Goal: Use online tool/utility: Utilize a website feature to perform a specific function

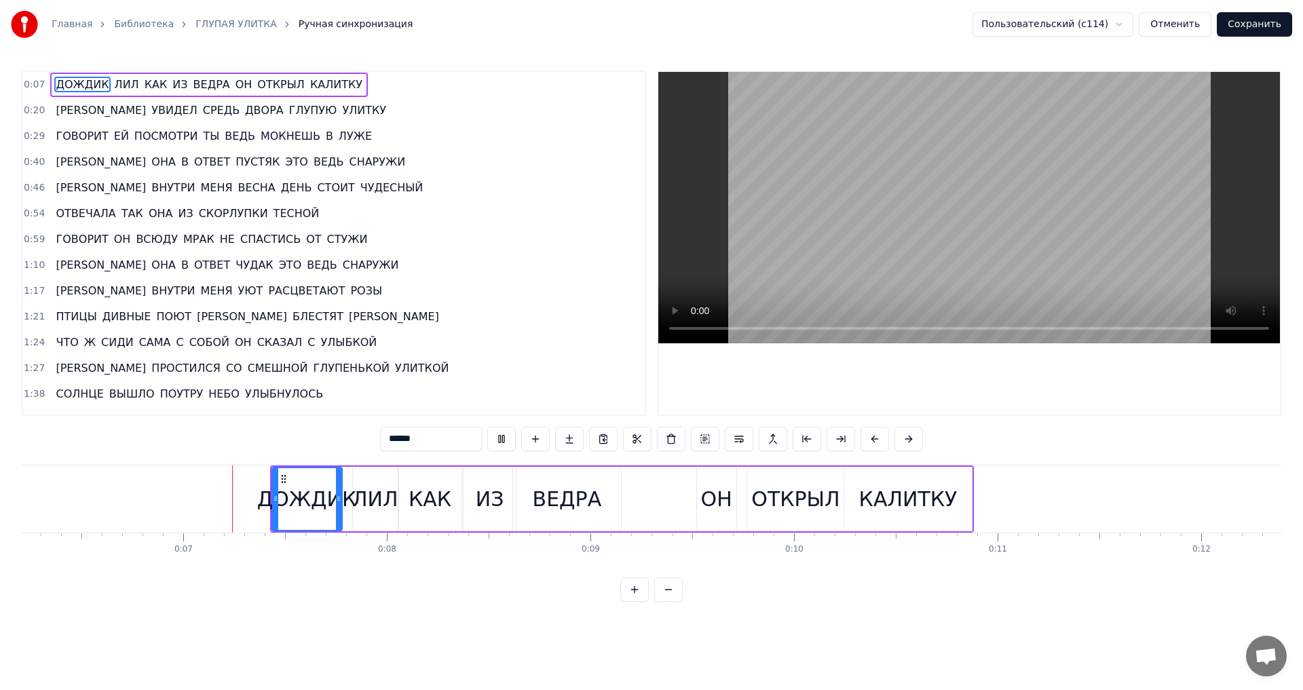
scroll to position [0, 1273]
drag, startPoint x: 331, startPoint y: 503, endPoint x: 341, endPoint y: 503, distance: 10.2
click at [341, 503] on icon at bounding box center [339, 498] width 5 height 11
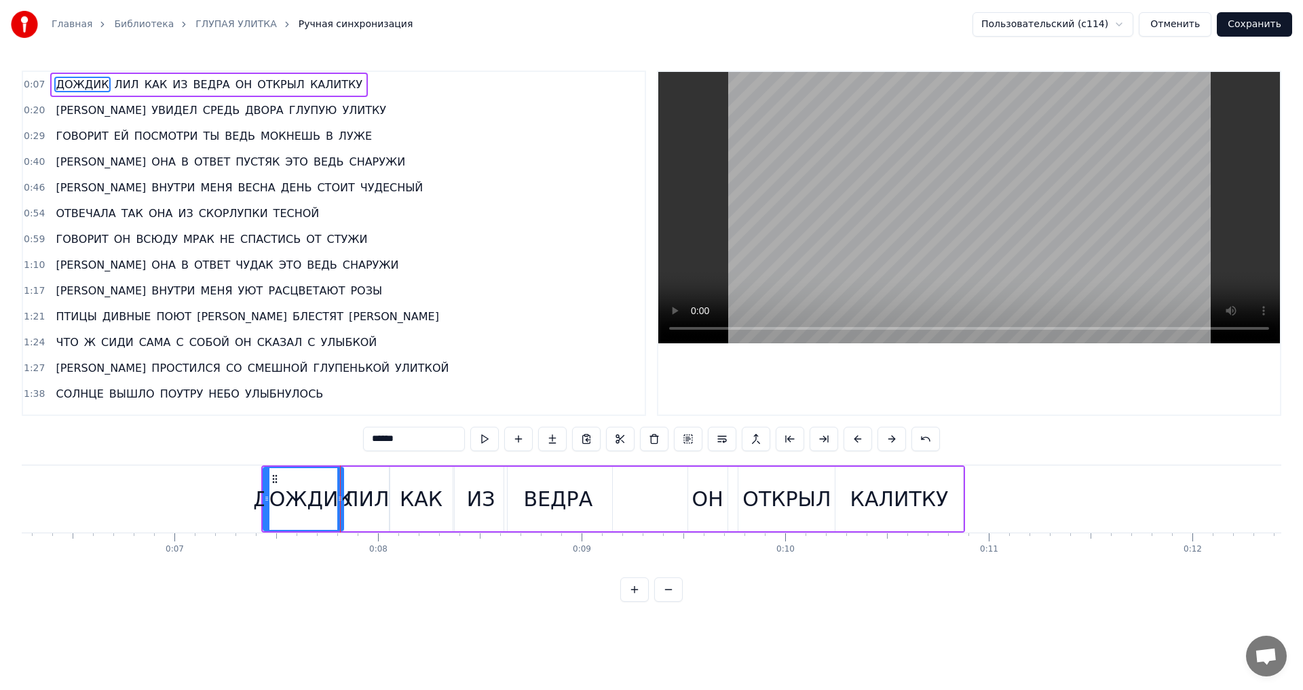
click at [649, 332] on div "0:07 ДОЖДИК [PERSON_NAME] КАК ИЗ ВЕДРА ОН ОТКРЫЛ КАЛИТКУ 0:20 И УВИДЕЛ СРЕДЬ ДВ…" at bounding box center [652, 243] width 1260 height 345
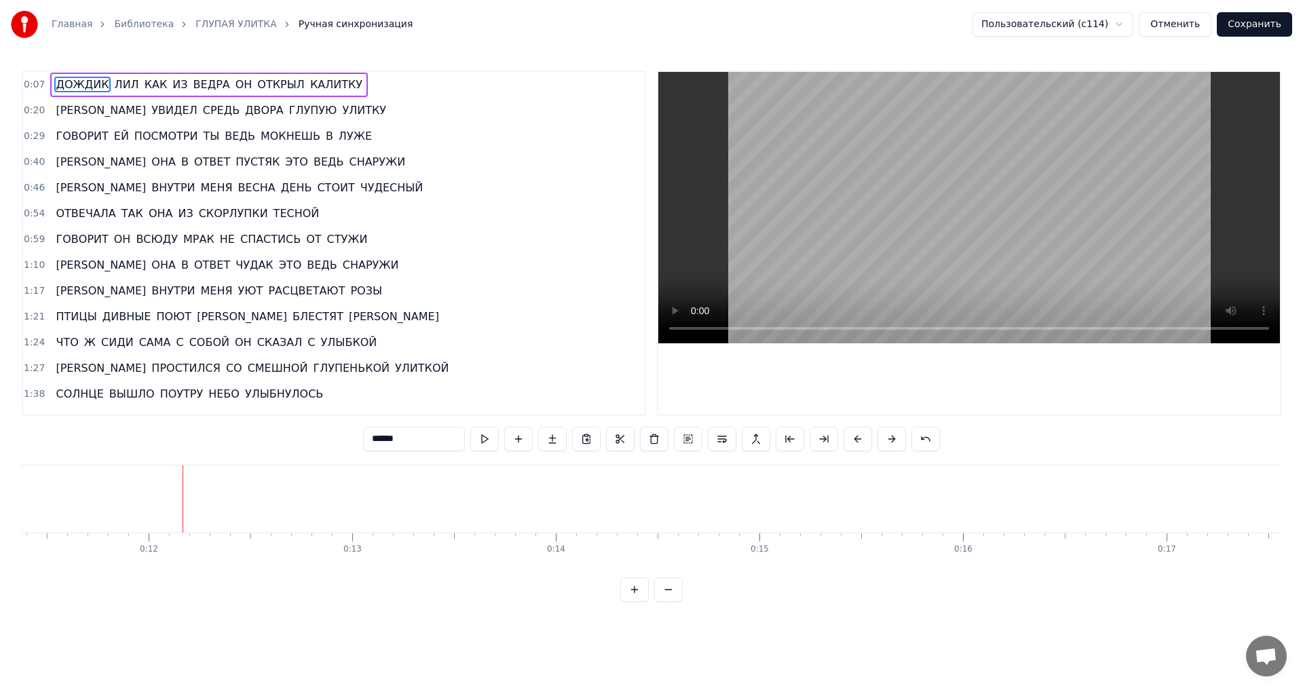
scroll to position [0, 2322]
click at [33, 114] on span "0:20" at bounding box center [34, 111] width 21 height 14
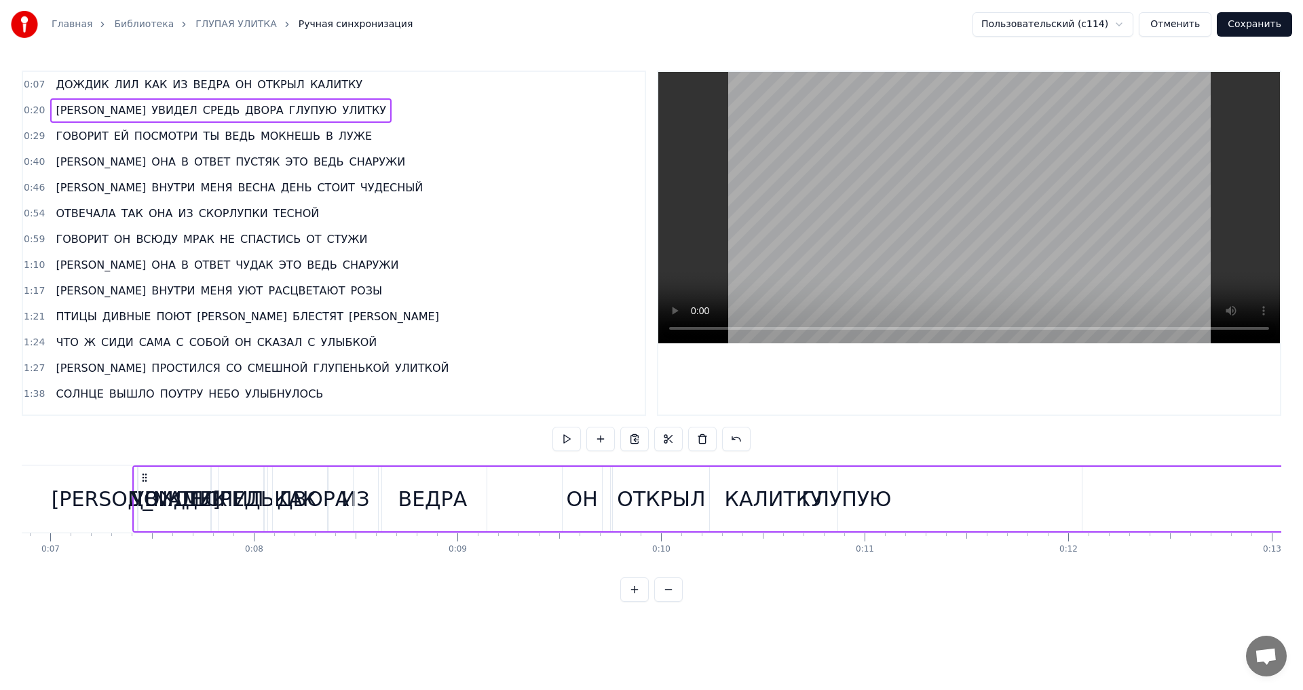
scroll to position [0, 1366]
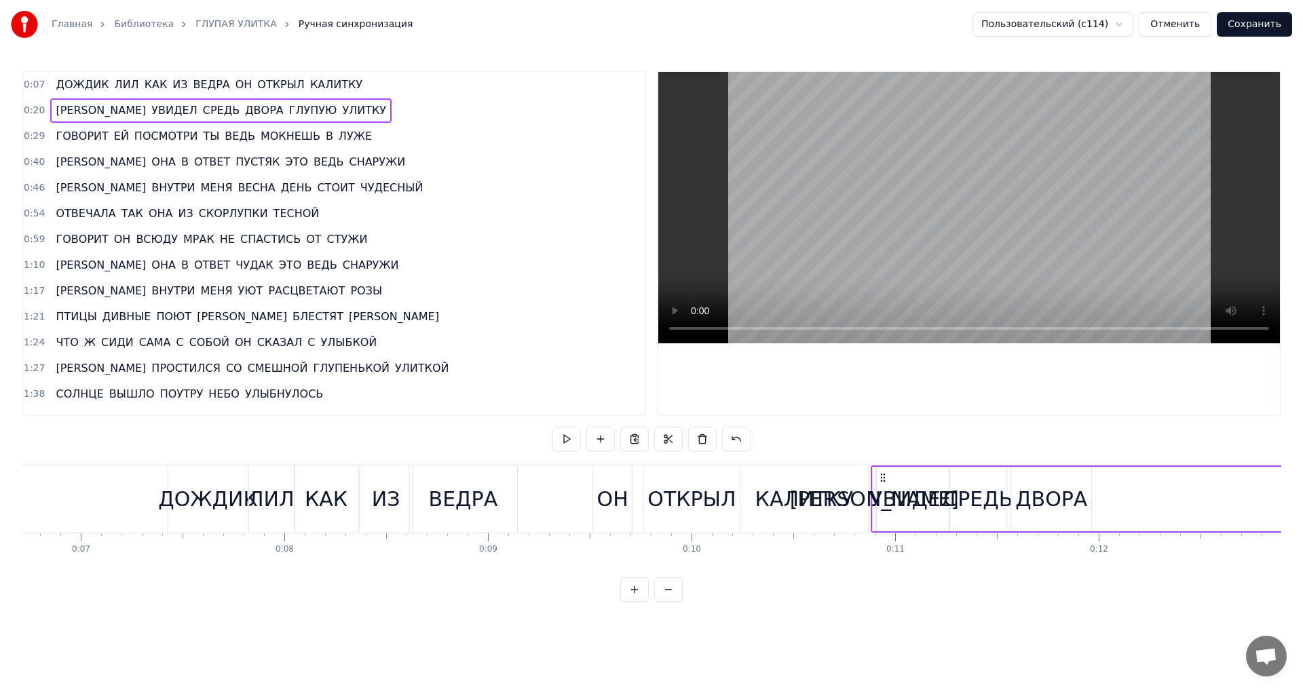
drag, startPoint x: 98, startPoint y: 476, endPoint x: 880, endPoint y: 586, distance: 789.0
click at [880, 586] on div "0:07 ДОЖДИК [PERSON_NAME] КАК ИЗ ВЕДРА ОН ОТКРЫЛ КАЛИТКУ 0:20 И УВИДЕЛ СРЕДЬ ДВ…" at bounding box center [652, 336] width 1260 height 531
click at [976, 491] on div "СРЕДЬ" at bounding box center [977, 499] width 69 height 31
click at [1028, 493] on div "ДВОРА" at bounding box center [1051, 499] width 72 height 31
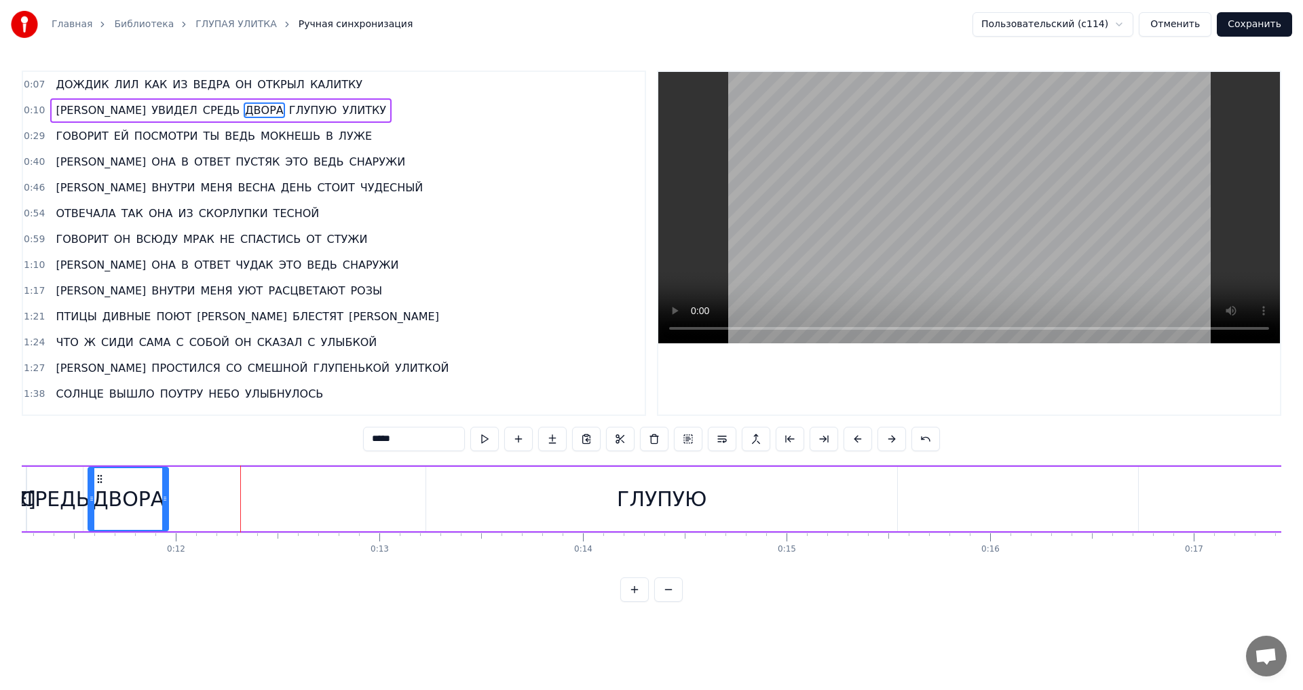
scroll to position [0, 2407]
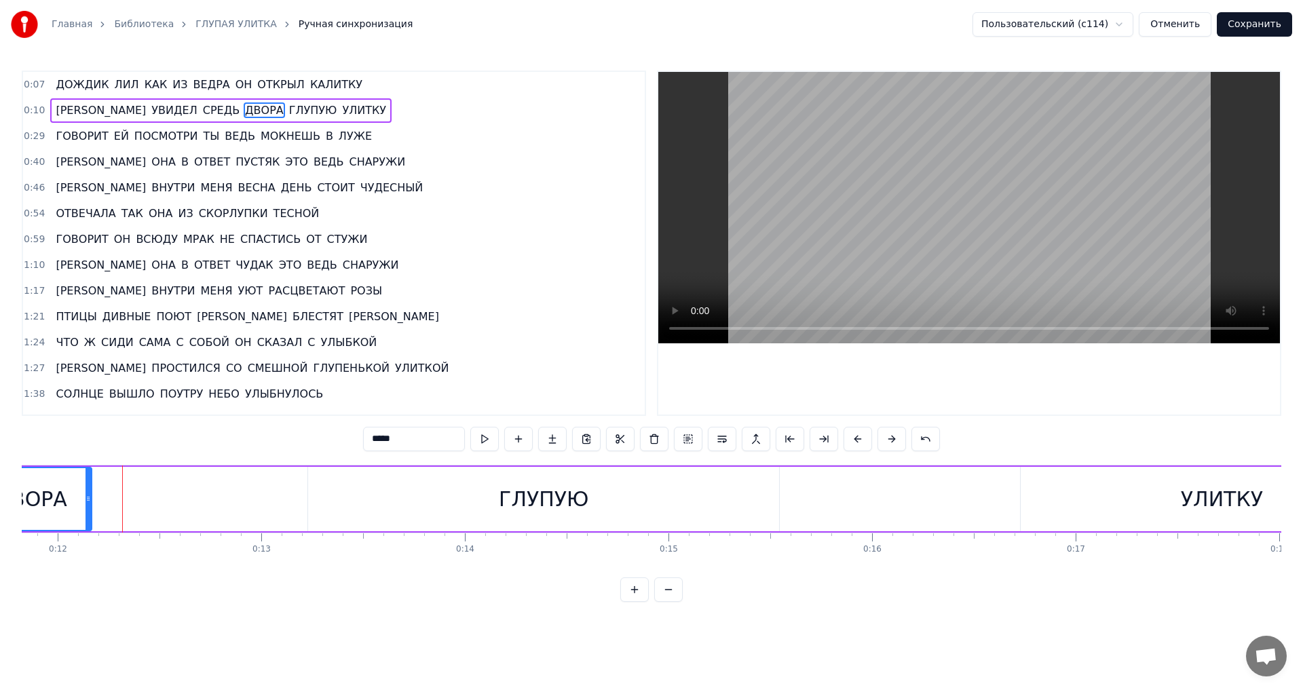
drag, startPoint x: 49, startPoint y: 502, endPoint x: 90, endPoint y: 502, distance: 41.4
click at [90, 502] on icon at bounding box center [88, 498] width 5 height 11
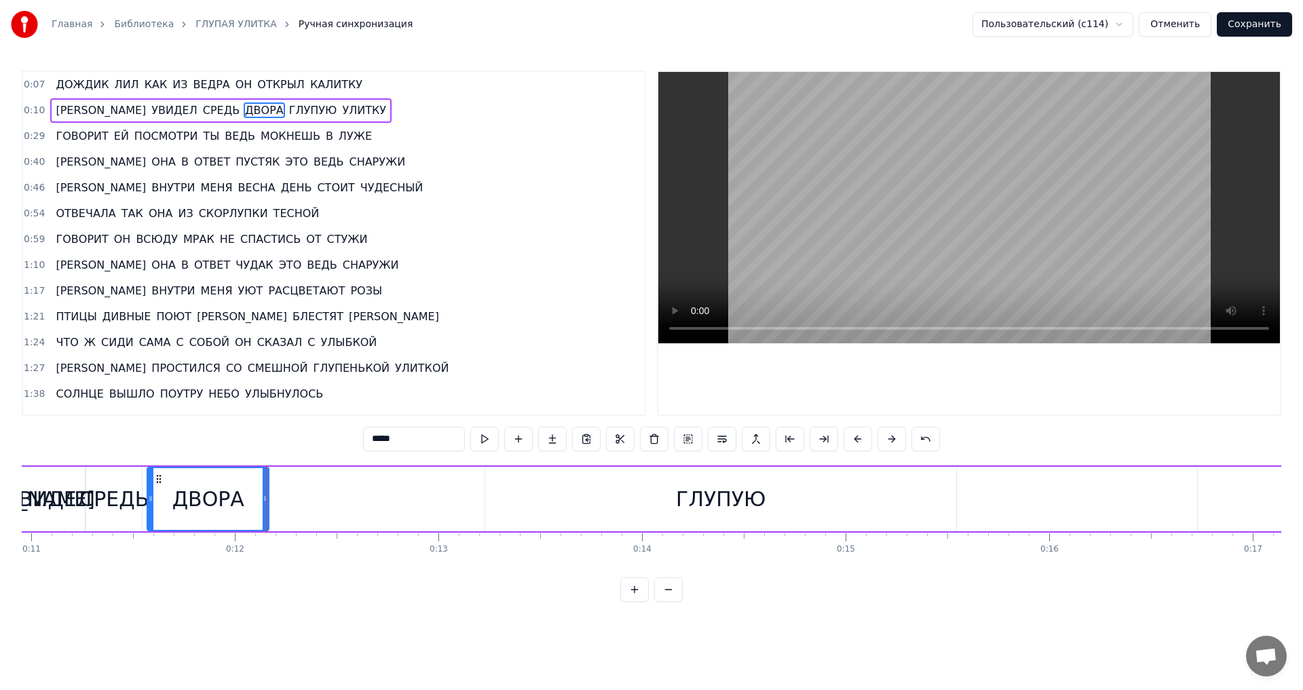
scroll to position [0, 2109]
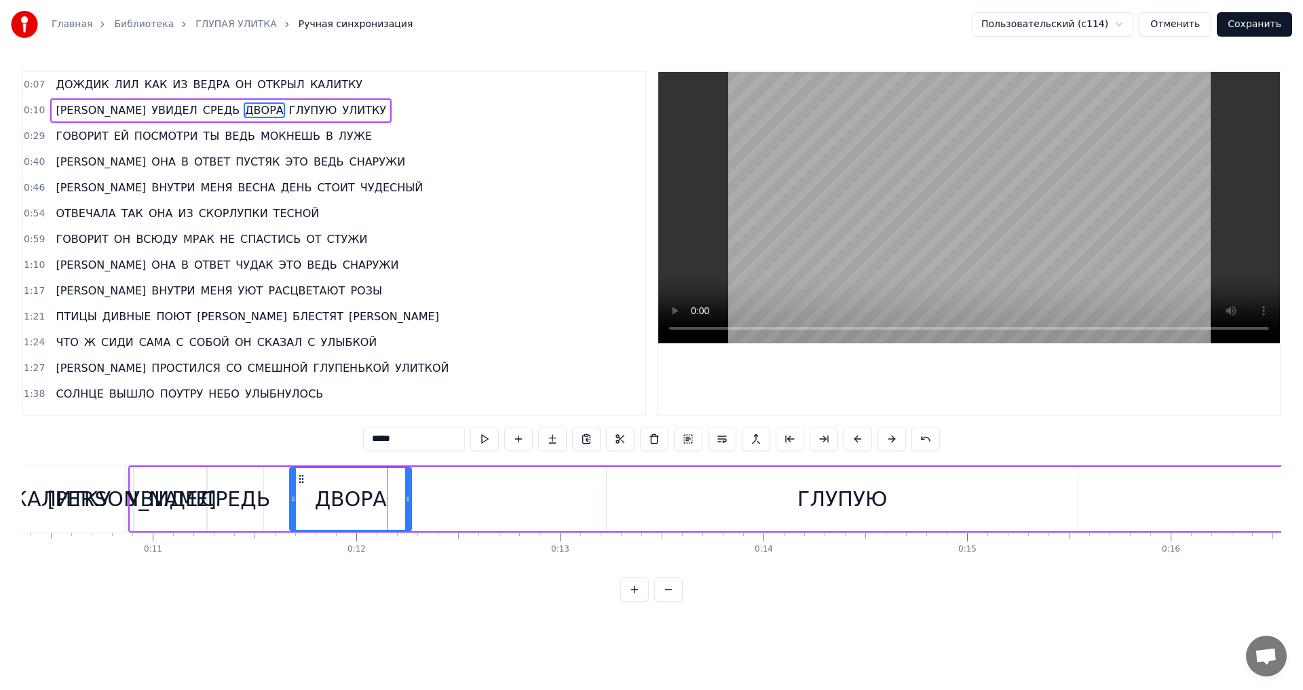
drag, startPoint x: 280, startPoint y: 477, endPoint x: 301, endPoint y: 477, distance: 21.0
click at [301, 477] on icon at bounding box center [301, 479] width 11 height 11
click at [238, 510] on div "СРЕДЬ" at bounding box center [235, 499] width 69 height 31
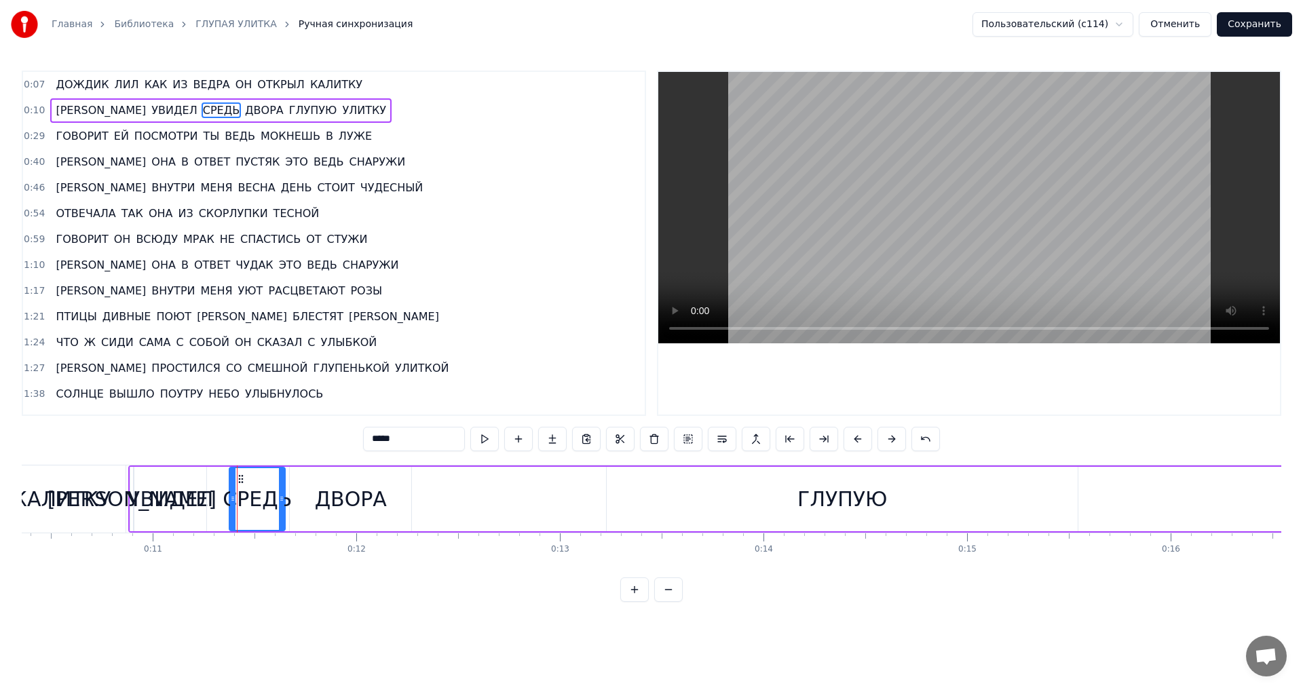
drag, startPoint x: 217, startPoint y: 478, endPoint x: 239, endPoint y: 478, distance: 21.7
click at [239, 478] on icon at bounding box center [241, 479] width 11 height 11
click at [180, 493] on div "УВИДЕЛ" at bounding box center [171, 499] width 86 height 31
drag, startPoint x: 147, startPoint y: 479, endPoint x: 166, endPoint y: 479, distance: 18.3
click at [166, 479] on circle at bounding box center [166, 478] width 1 height 1
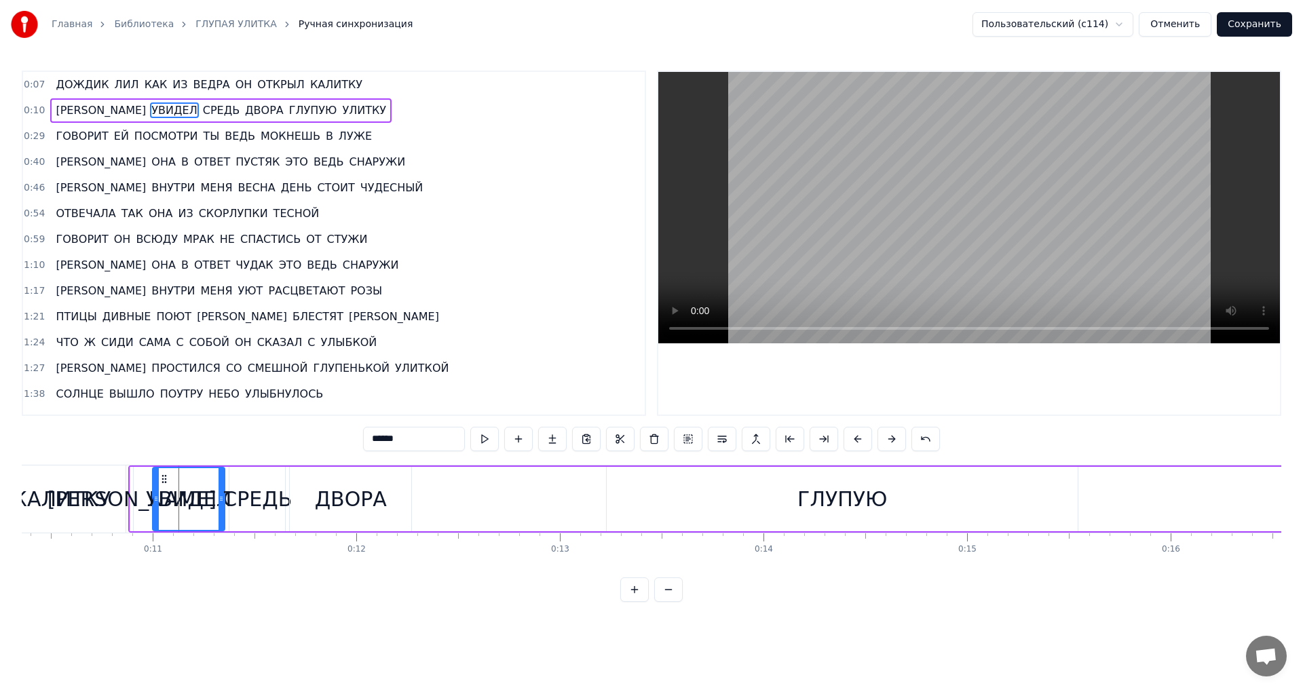
click at [132, 476] on div "[PERSON_NAME]" at bounding box center [131, 499] width 3 height 64
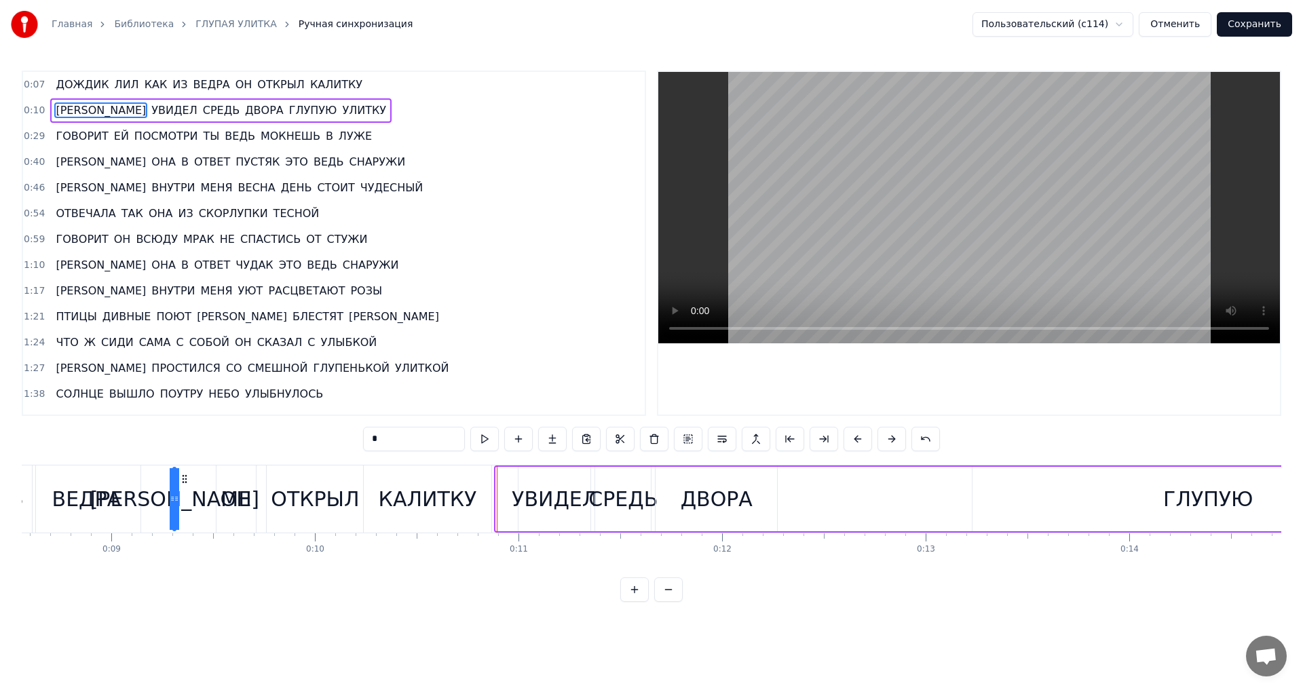
scroll to position [0, 1730]
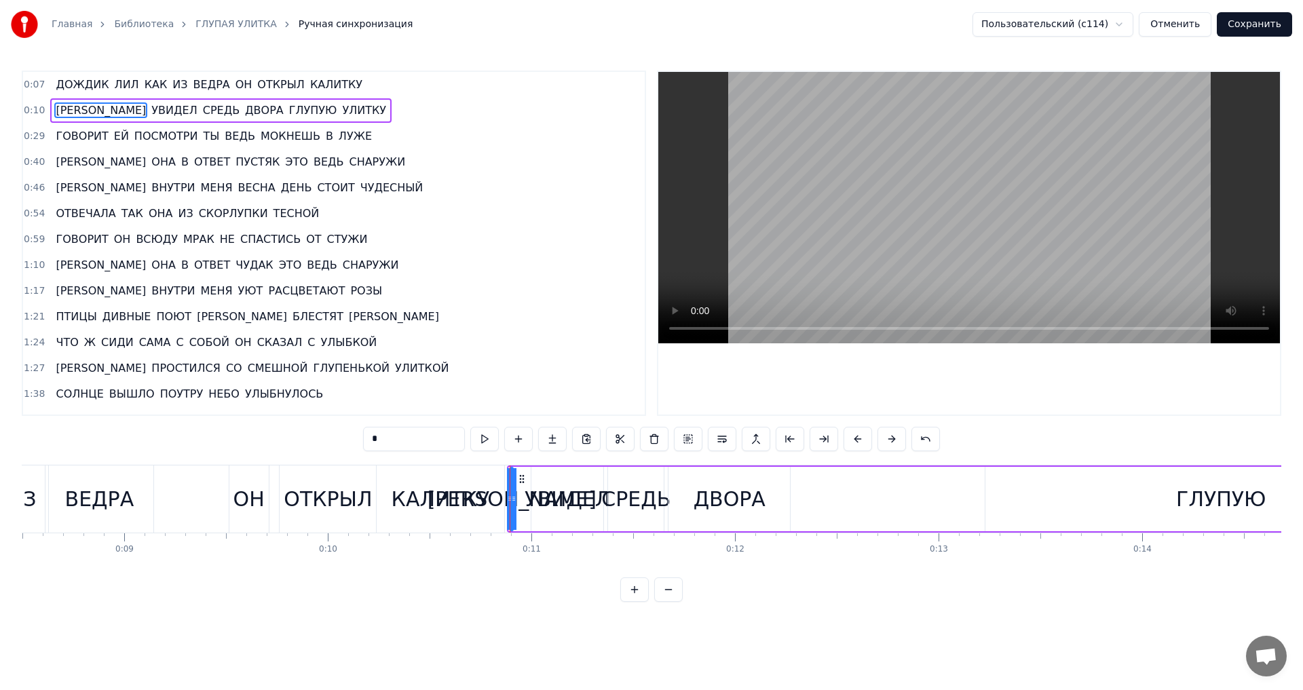
drag, startPoint x: 141, startPoint y: 478, endPoint x: 521, endPoint y: 519, distance: 382.2
click at [521, 519] on div "И УВИДЕЛ СРЕДЬ ДВОРА ГЛУПУЮ УЛИТКУ" at bounding box center [1304, 499] width 1595 height 67
drag, startPoint x: 508, startPoint y: 504, endPoint x: 520, endPoint y: 504, distance: 11.5
click at [520, 504] on icon at bounding box center [521, 498] width 5 height 11
drag, startPoint x: 517, startPoint y: 480, endPoint x: 510, endPoint y: 480, distance: 7.5
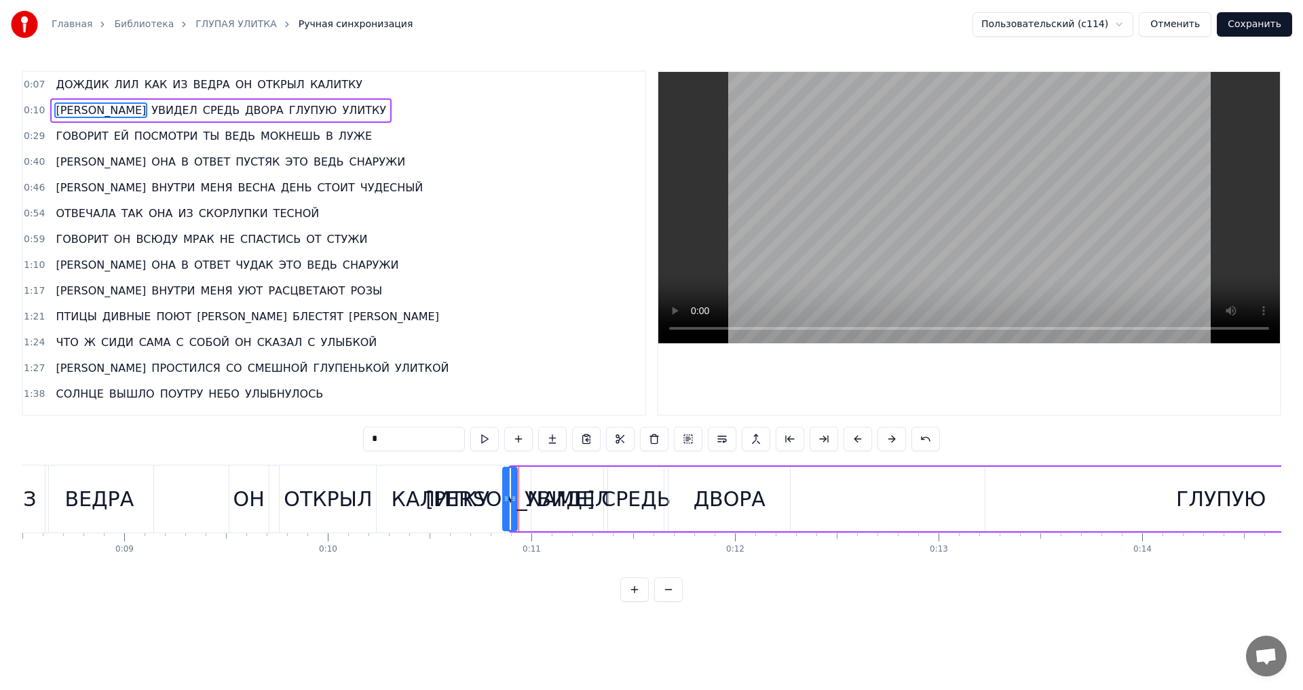
click at [510, 480] on icon at bounding box center [514, 479] width 11 height 11
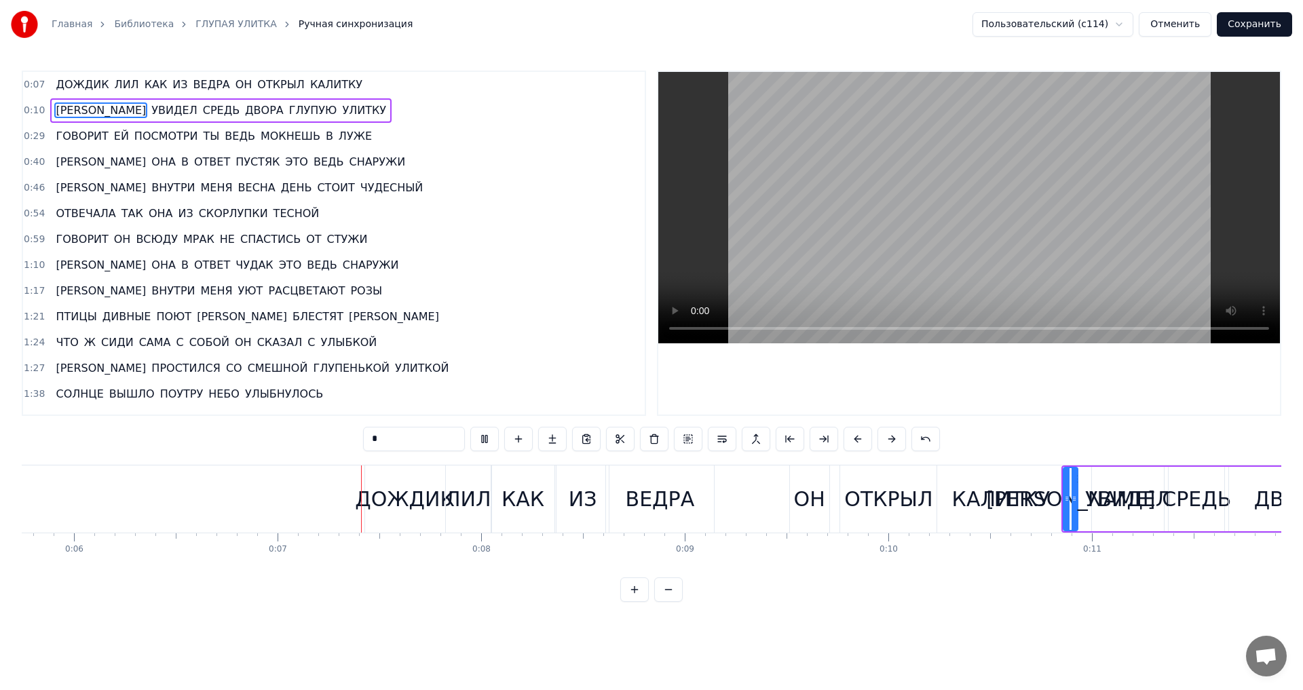
scroll to position [0, 1322]
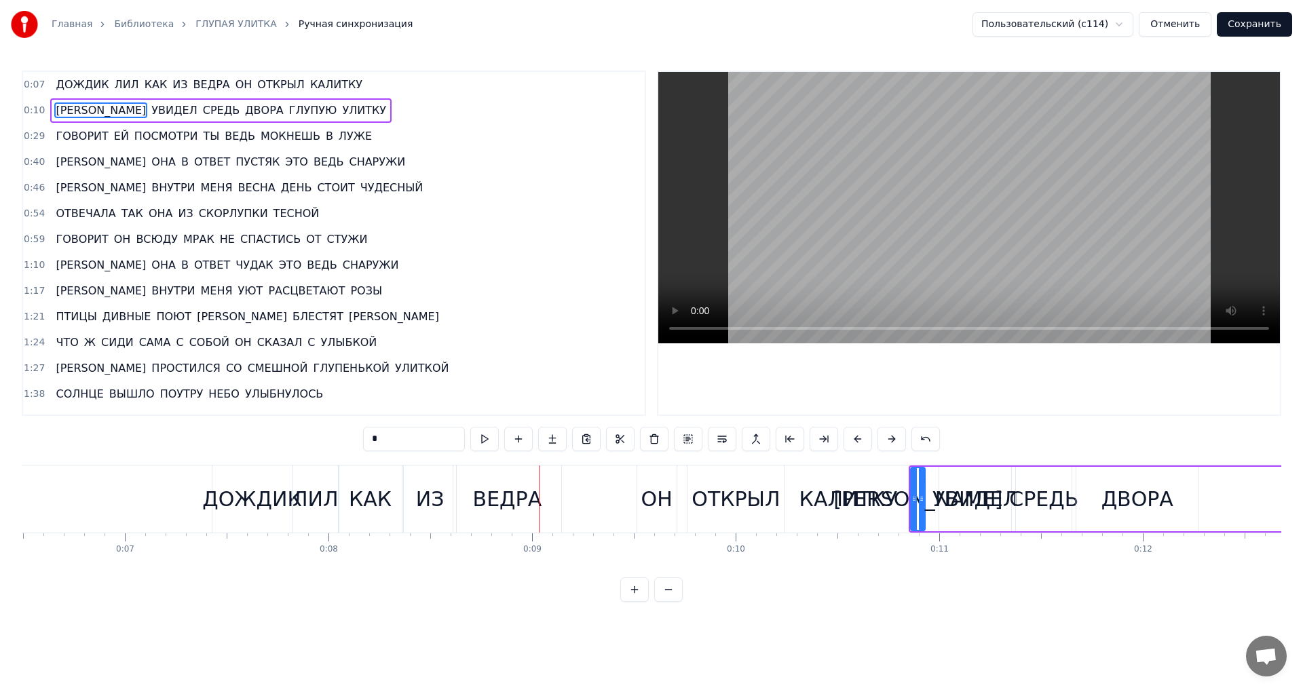
click at [215, 496] on div "ДОЖДИК" at bounding box center [252, 499] width 100 height 31
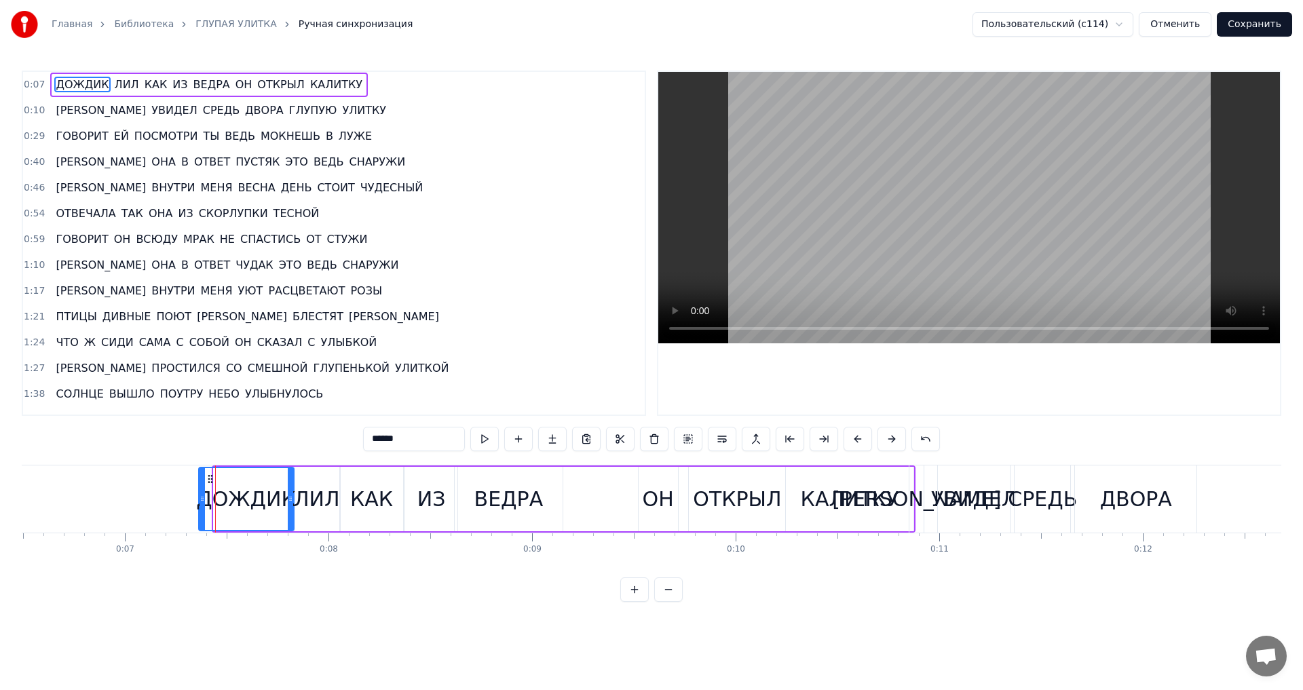
drag, startPoint x: 216, startPoint y: 497, endPoint x: 201, endPoint y: 497, distance: 14.9
click at [201, 497] on circle at bounding box center [201, 497] width 1 height 1
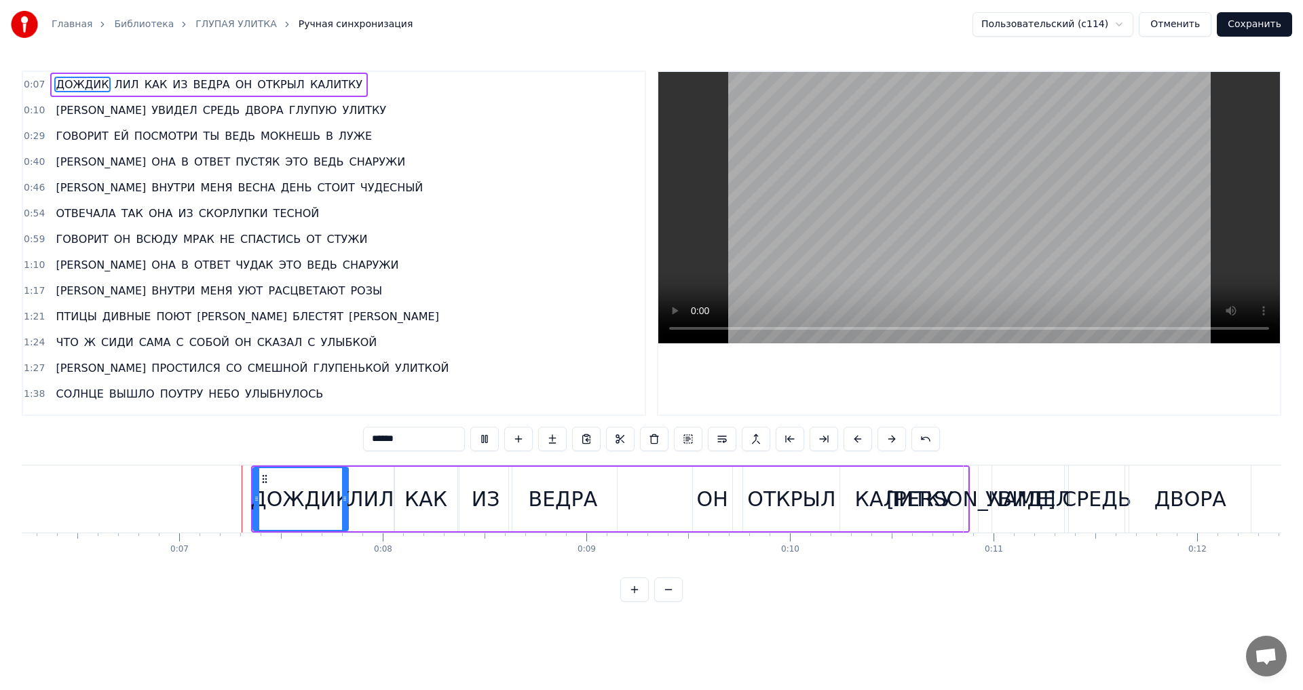
scroll to position [0, 1277]
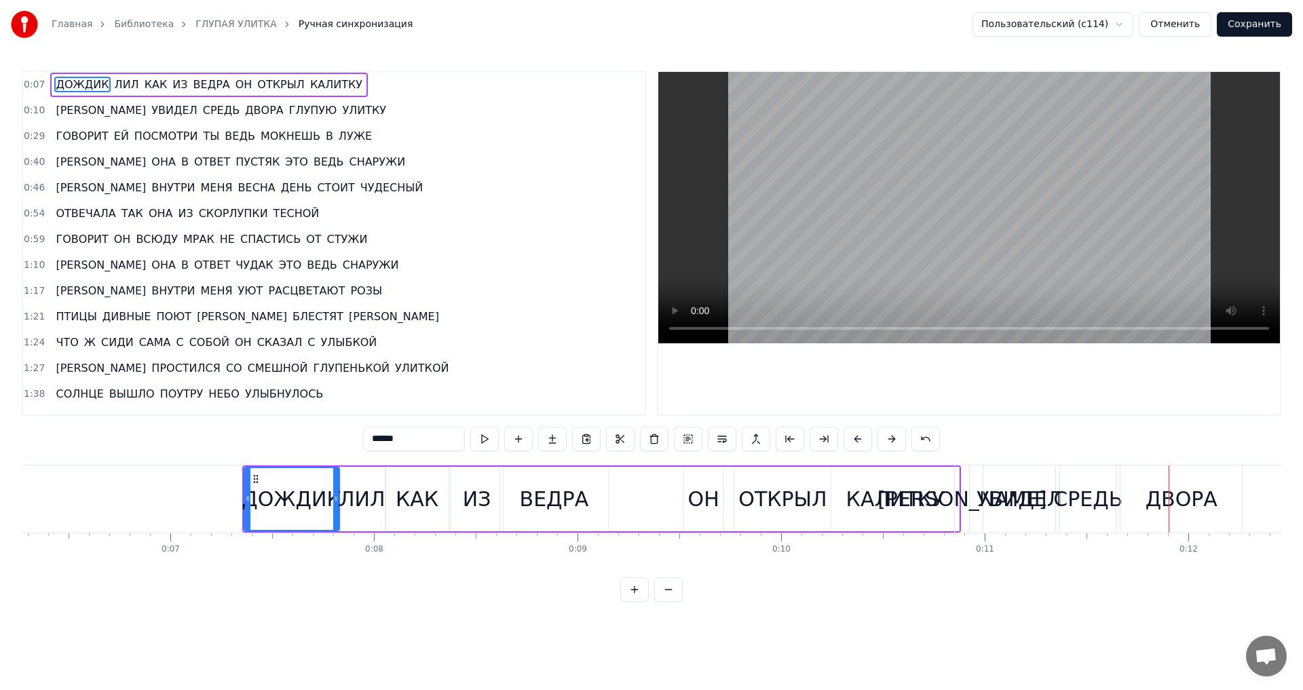
click at [202, 113] on span "СРЕДЬ" at bounding box center [221, 110] width 39 height 16
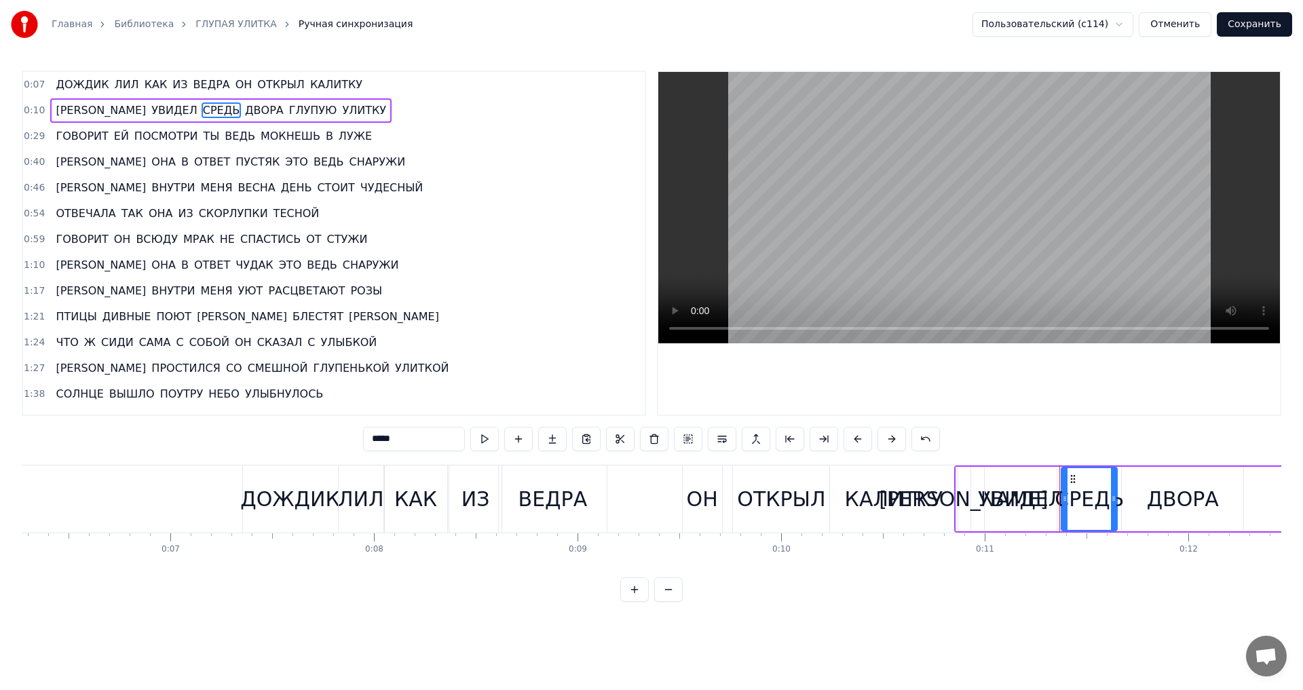
click at [1222, 491] on div "ДВОРА" at bounding box center [1182, 499] width 121 height 64
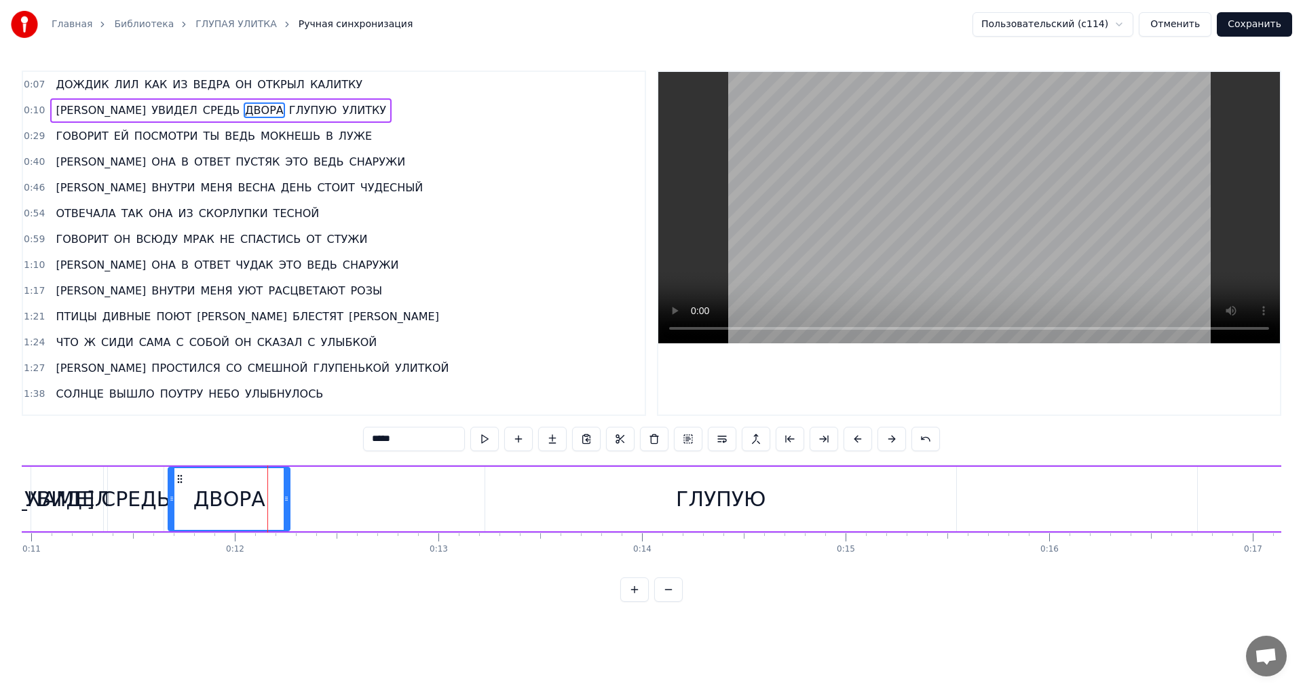
scroll to position [0, 2109]
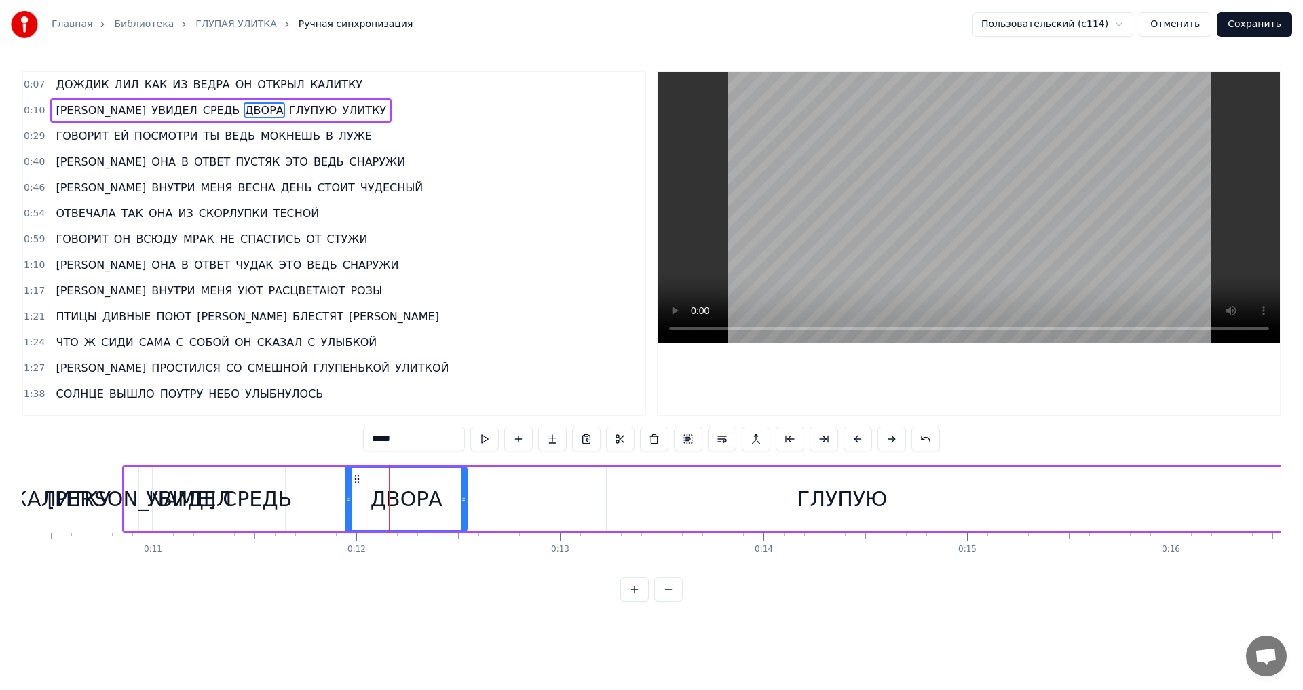
drag, startPoint x: 302, startPoint y: 476, endPoint x: 358, endPoint y: 478, distance: 55.7
click at [358, 478] on icon at bounding box center [357, 479] width 11 height 11
click at [250, 481] on div "СРЕДЬ" at bounding box center [257, 499] width 56 height 64
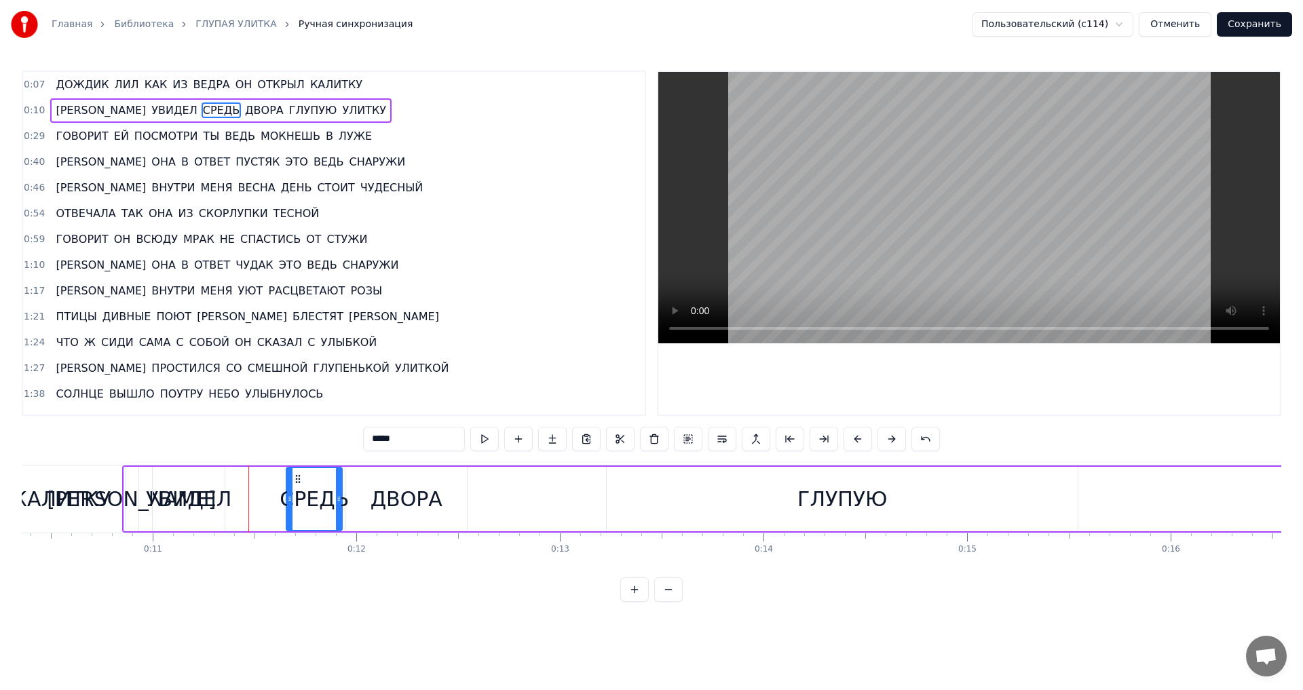
drag, startPoint x: 243, startPoint y: 479, endPoint x: 300, endPoint y: 481, distance: 57.0
click at [300, 481] on icon at bounding box center [298, 479] width 11 height 11
click at [213, 497] on div "УВИДЕЛ" at bounding box center [189, 499] width 86 height 31
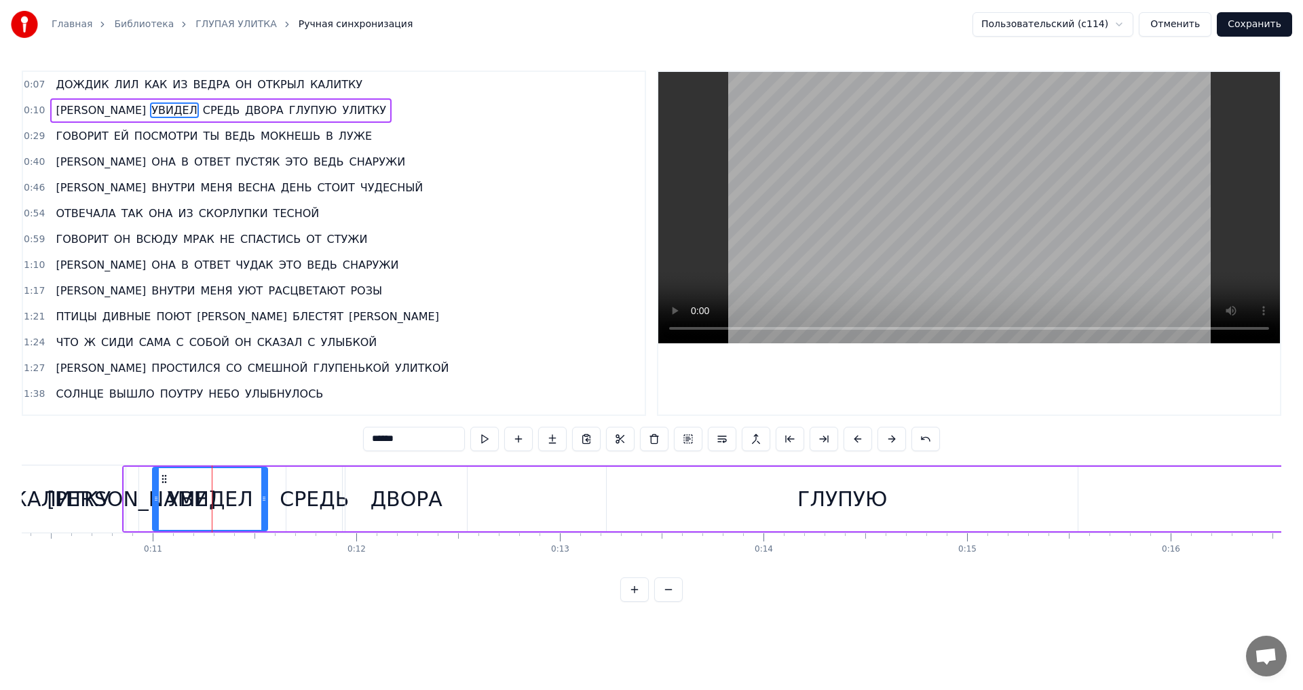
drag, startPoint x: 221, startPoint y: 497, endPoint x: 265, endPoint y: 501, distance: 43.6
click at [265, 501] on icon at bounding box center [263, 498] width 5 height 11
click at [172, 481] on icon at bounding box center [170, 479] width 11 height 11
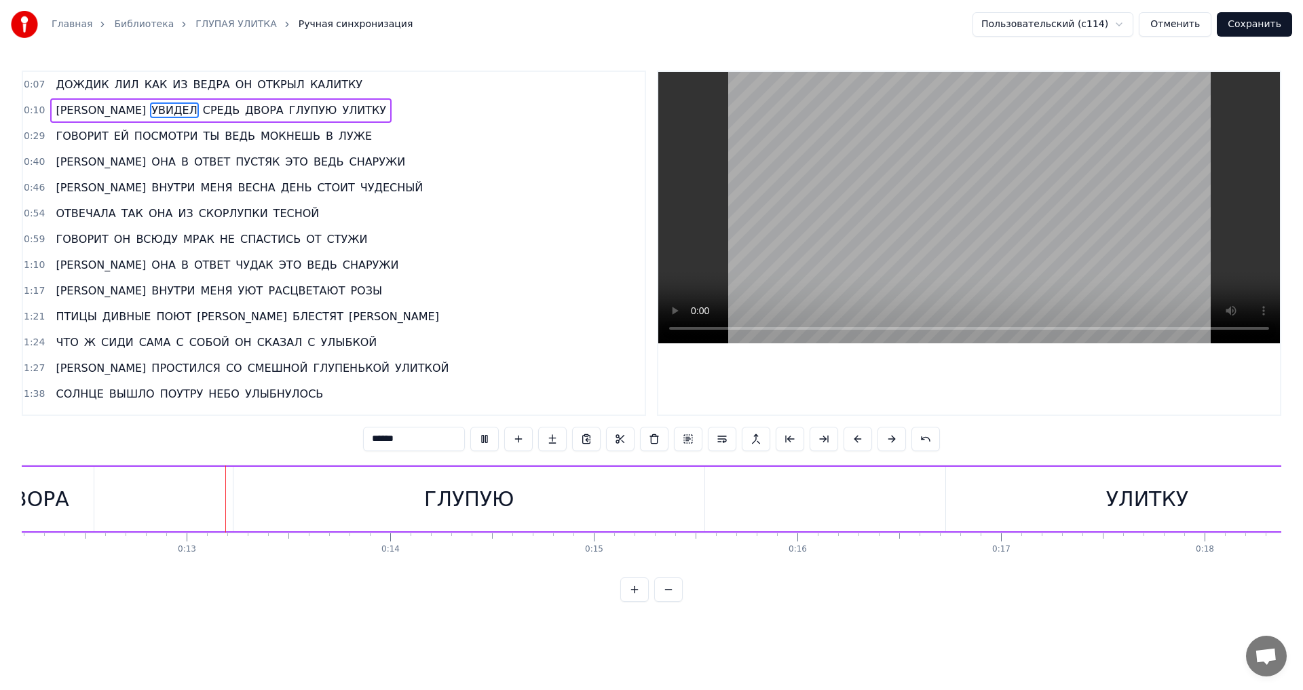
scroll to position [0, 2495]
click at [1118, 486] on div "УЛИТКУ" at bounding box center [1134, 499] width 82 height 31
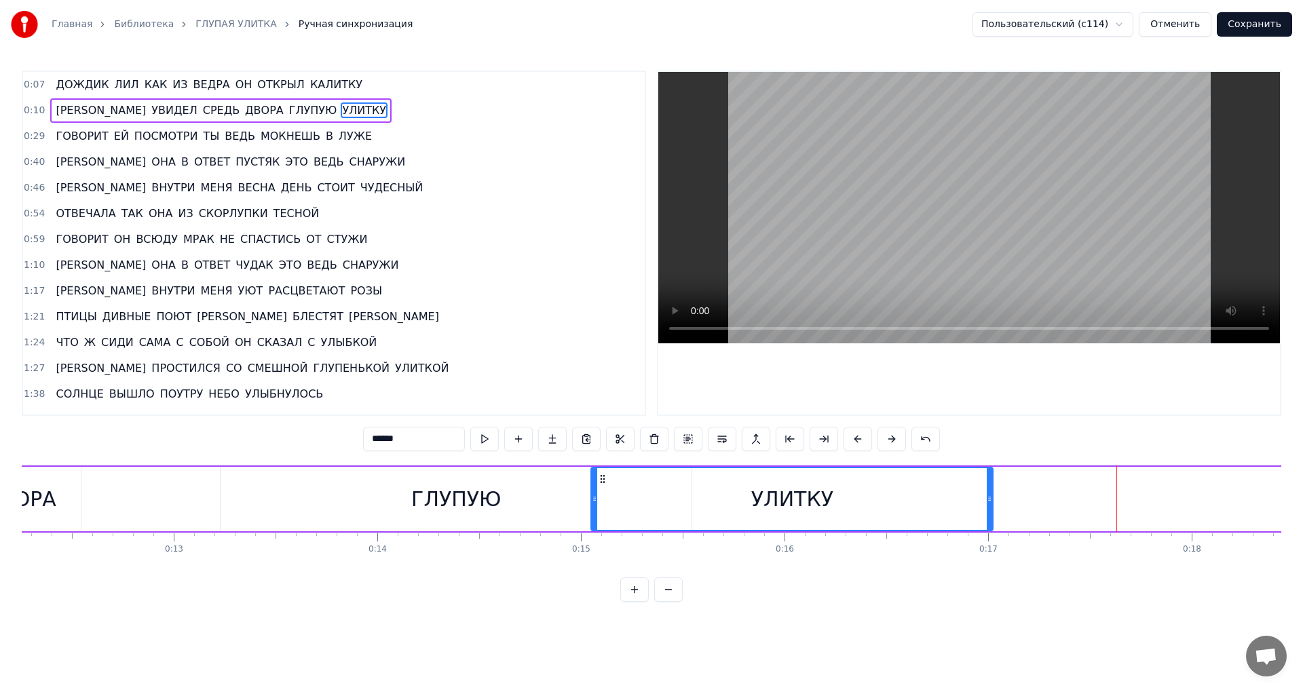
drag, startPoint x: 943, startPoint y: 476, endPoint x: 601, endPoint y: 459, distance: 342.5
click at [601, 459] on div "0:07 ДОЖДИК [PERSON_NAME] КАК ИЗ ВЕДРА ОН ОТКРЫЛ КАЛИТКУ 0:10 И УВИДЕЛ СРЕДЬ ДВ…" at bounding box center [652, 336] width 1260 height 531
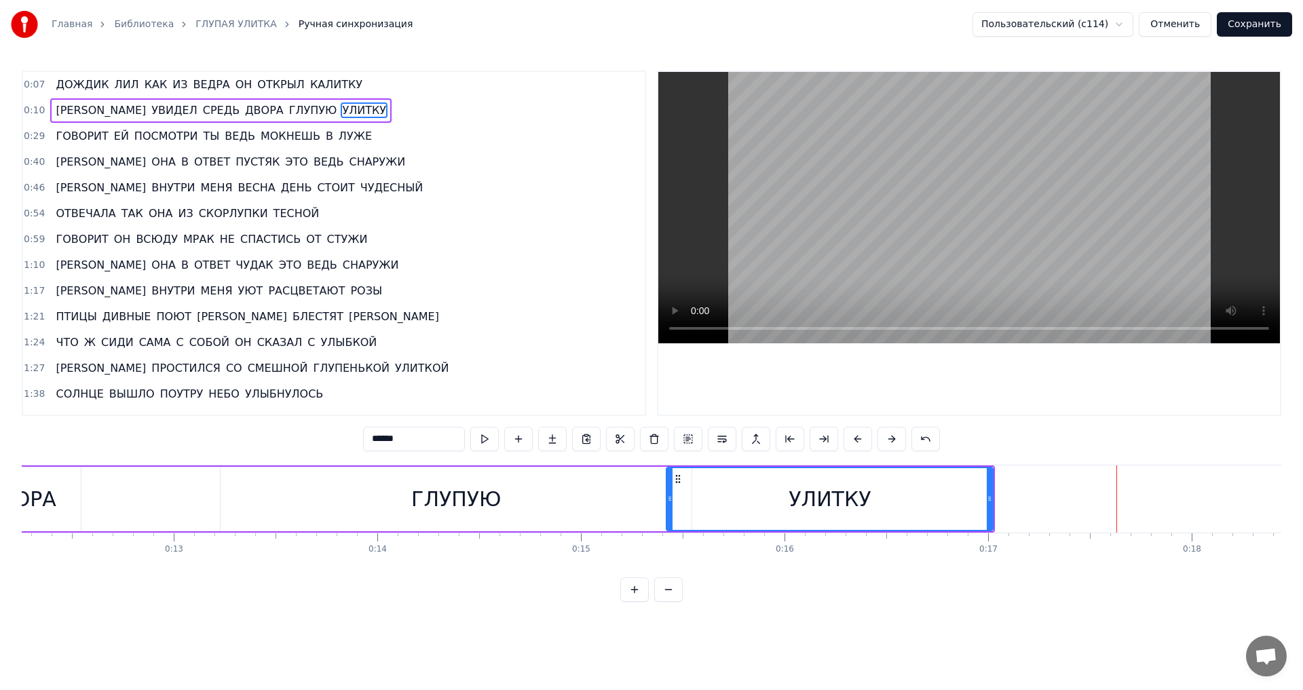
drag, startPoint x: 595, startPoint y: 504, endPoint x: 674, endPoint y: 506, distance: 79.4
click at [673, 506] on div at bounding box center [669, 499] width 5 height 62
drag, startPoint x: 333, startPoint y: 486, endPoint x: 324, endPoint y: 486, distance: 8.8
click at [333, 486] on div "ГЛУПУЮ" at bounding box center [456, 499] width 471 height 64
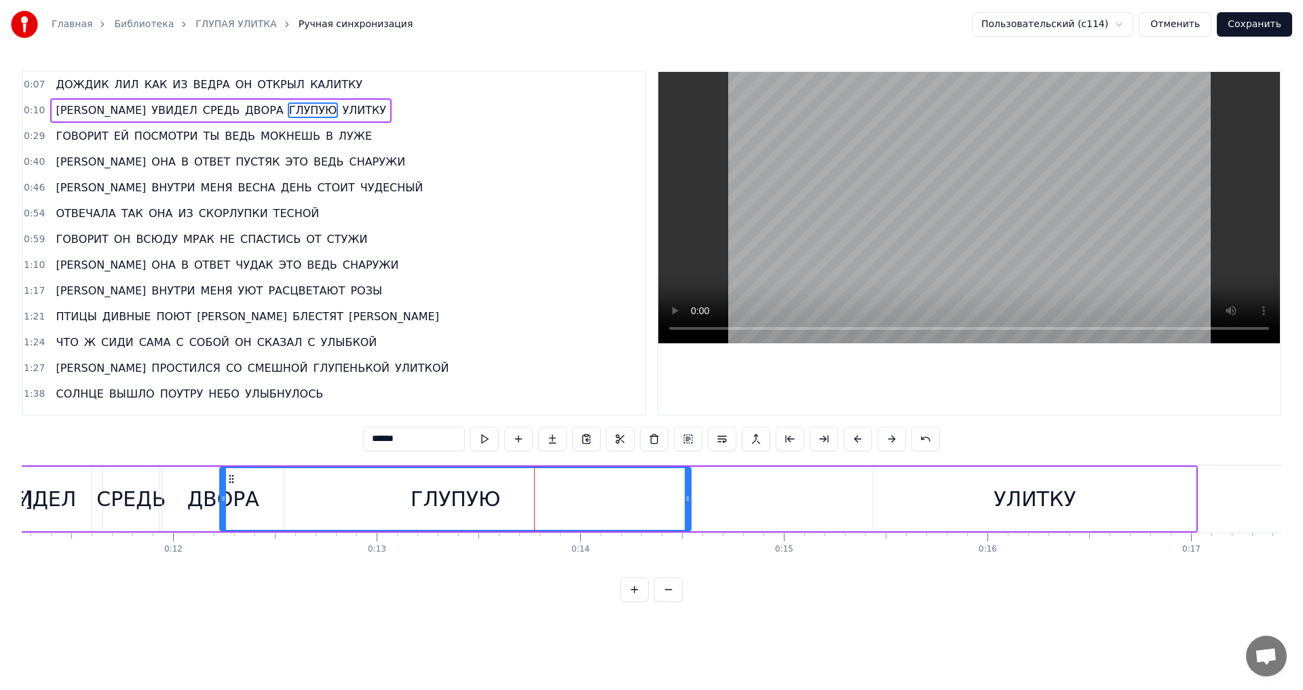
scroll to position [0, 2276]
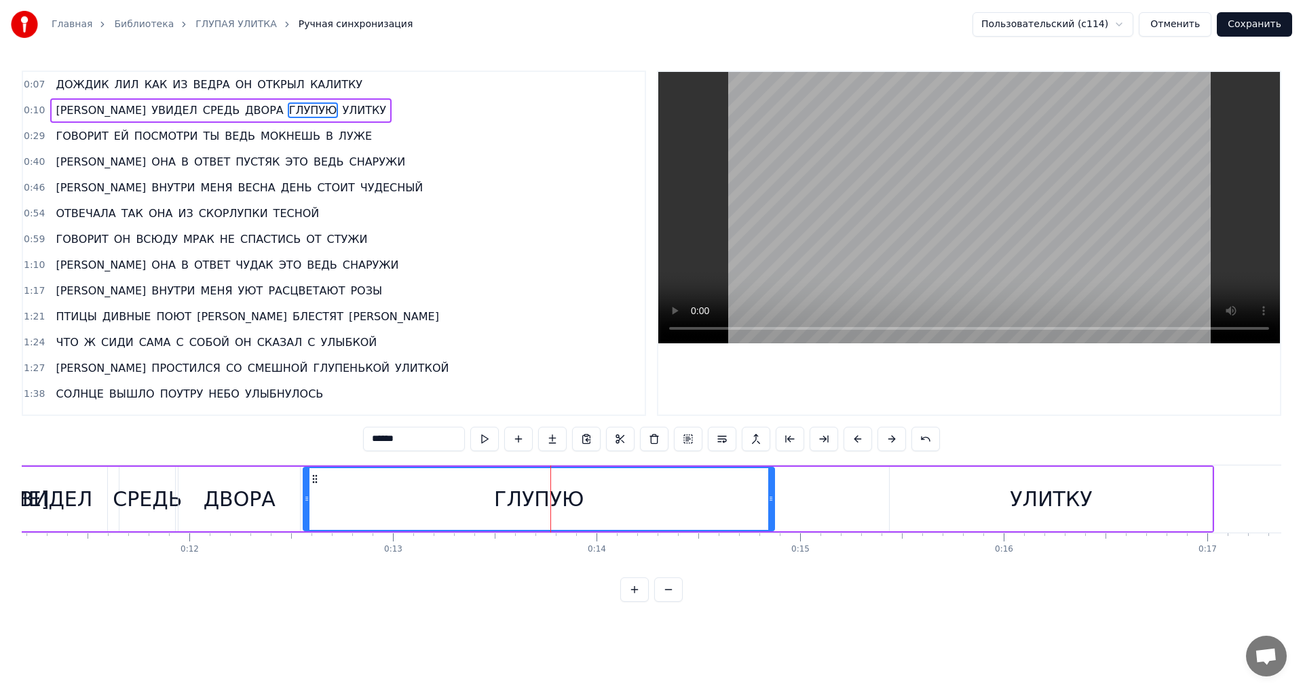
drag, startPoint x: 231, startPoint y: 478, endPoint x: 314, endPoint y: 497, distance: 85.1
click at [314, 497] on div "ГЛУПУЮ" at bounding box center [539, 499] width 470 height 62
drag, startPoint x: 772, startPoint y: 500, endPoint x: 645, endPoint y: 500, distance: 126.9
click at [645, 500] on icon at bounding box center [643, 498] width 5 height 11
click at [1011, 502] on div "УЛИТКУ" at bounding box center [1051, 499] width 322 height 64
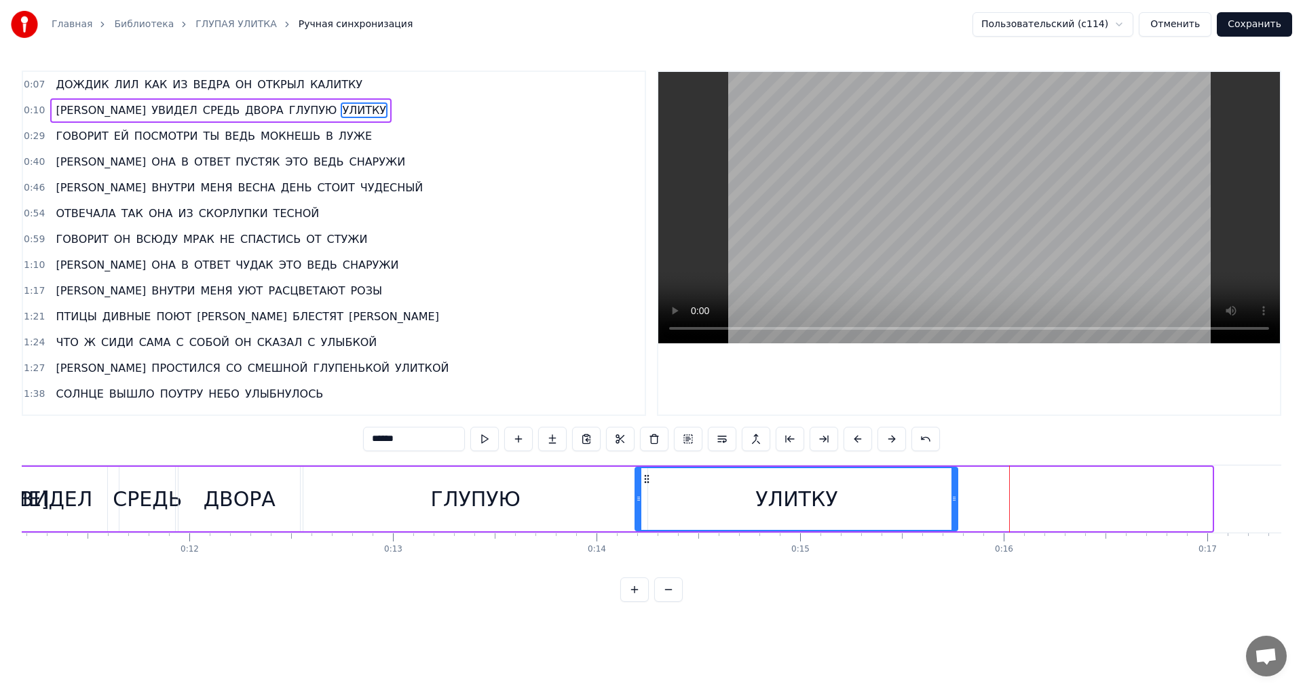
drag, startPoint x: 901, startPoint y: 481, endPoint x: 646, endPoint y: 491, distance: 254.7
click at [646, 491] on div "УЛИТКУ" at bounding box center [796, 499] width 321 height 62
click at [605, 495] on div "ГЛУПУЮ" at bounding box center [475, 499] width 344 height 64
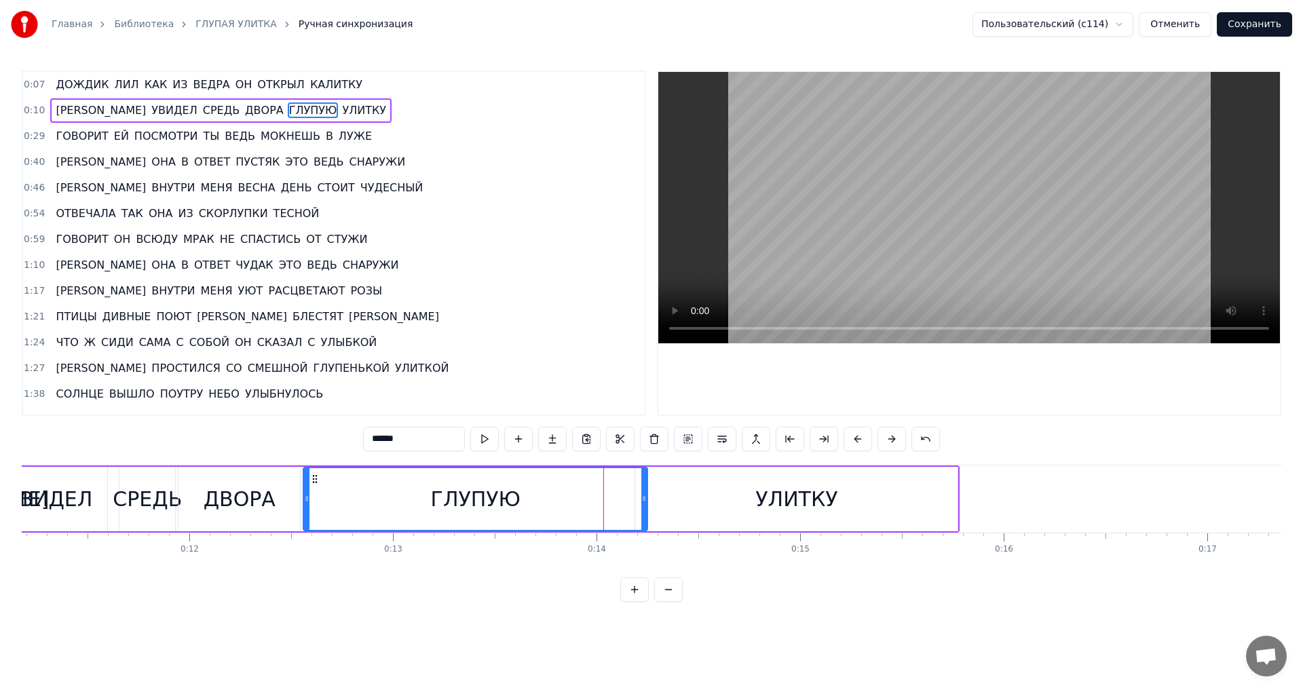
click at [669, 490] on div "УЛИТКУ" at bounding box center [796, 499] width 322 height 64
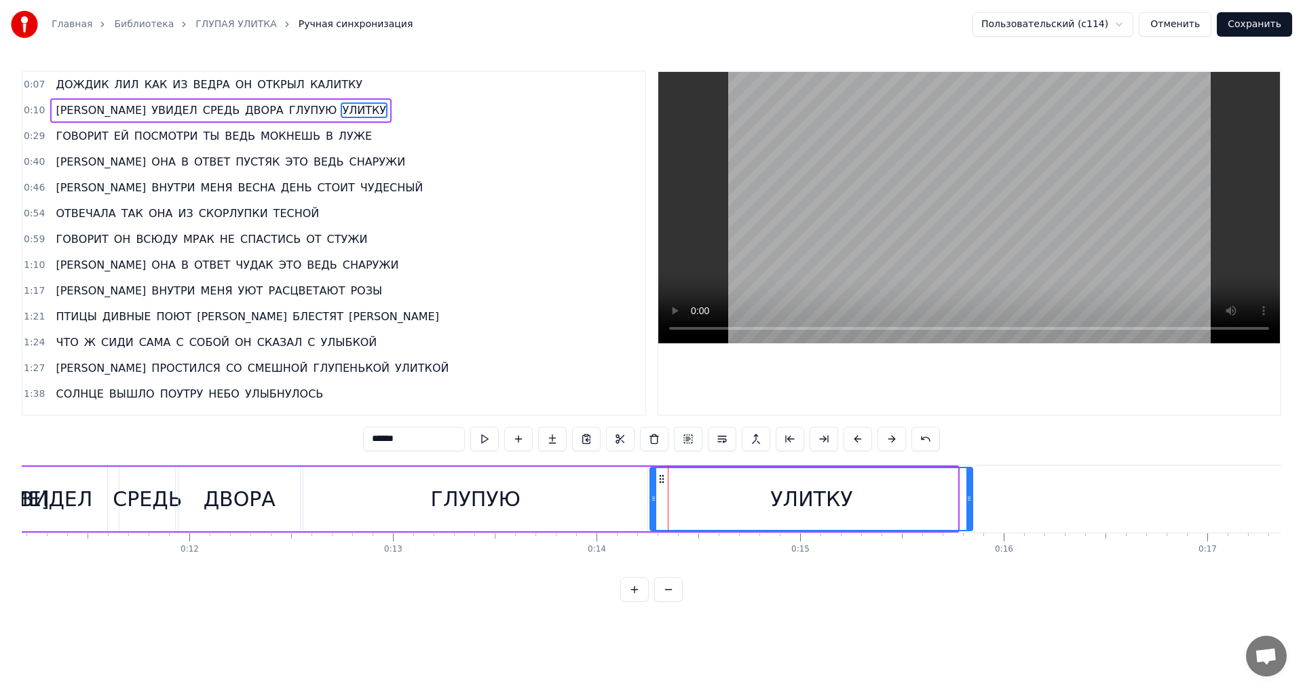
drag, startPoint x: 645, startPoint y: 480, endPoint x: 660, endPoint y: 480, distance: 15.6
click at [660, 480] on icon at bounding box center [661, 479] width 11 height 11
drag, startPoint x: 971, startPoint y: 502, endPoint x: 917, endPoint y: 502, distance: 54.3
click at [917, 502] on icon at bounding box center [915, 498] width 5 height 11
click at [638, 507] on div "ГЛУПУЮ" at bounding box center [475, 499] width 344 height 64
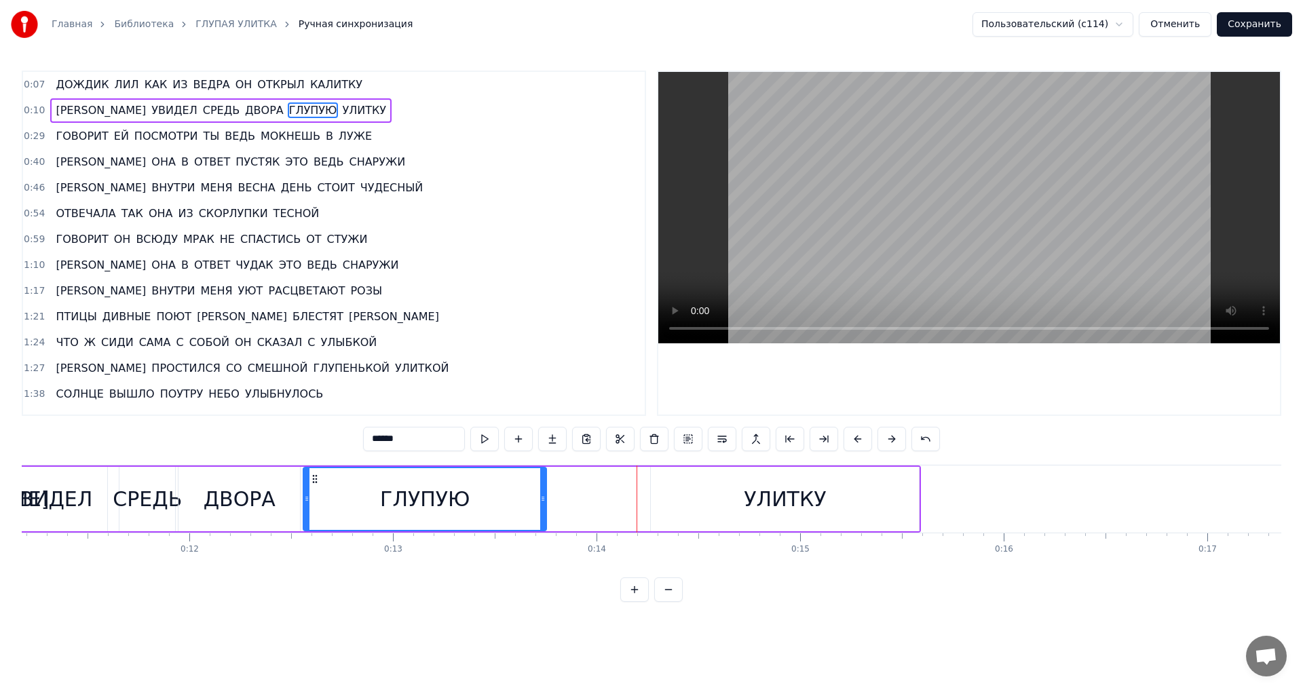
drag, startPoint x: 643, startPoint y: 502, endPoint x: 542, endPoint y: 502, distance: 101.1
click at [542, 502] on icon at bounding box center [542, 498] width 5 height 11
click at [700, 502] on div "УЛИТКУ" at bounding box center [785, 499] width 268 height 64
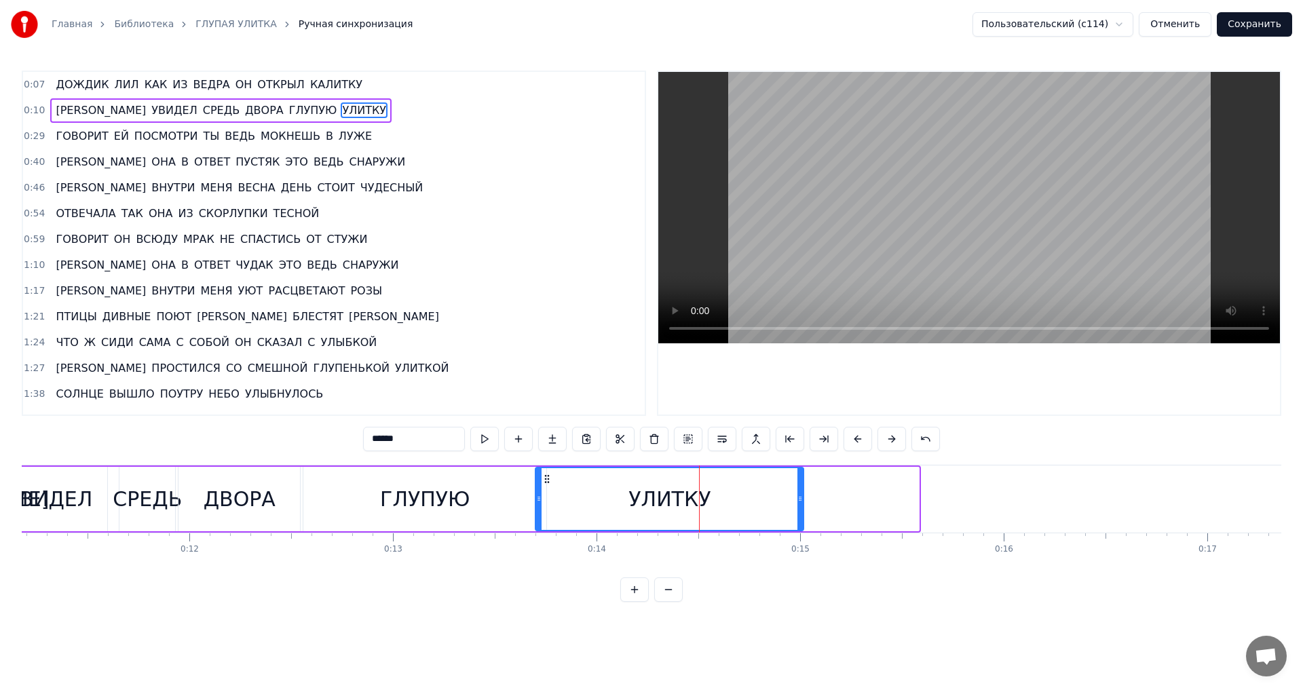
drag, startPoint x: 663, startPoint y: 477, endPoint x: 548, endPoint y: 482, distance: 115.5
click at [548, 482] on icon at bounding box center [547, 479] width 11 height 11
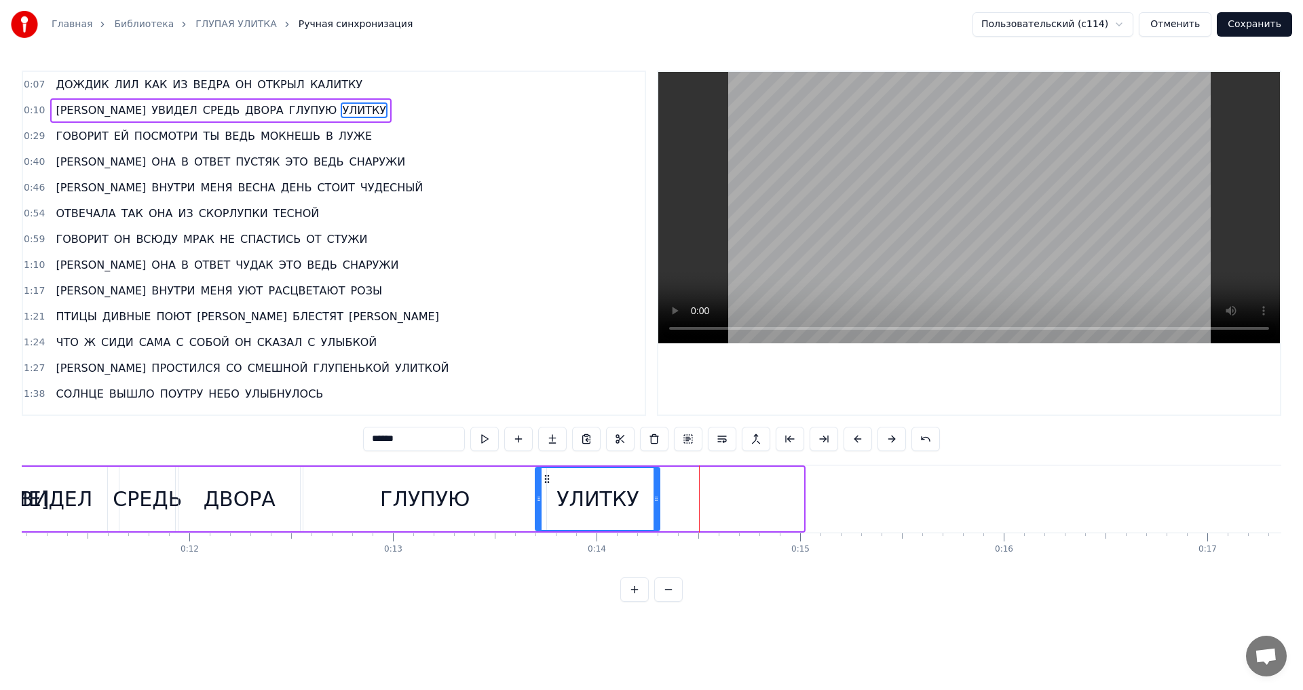
drag, startPoint x: 803, startPoint y: 502, endPoint x: 656, endPoint y: 502, distance: 147.3
click at [656, 502] on icon at bounding box center [656, 498] width 5 height 11
click at [385, 504] on div "ГЛУПУЮ" at bounding box center [425, 499] width 90 height 31
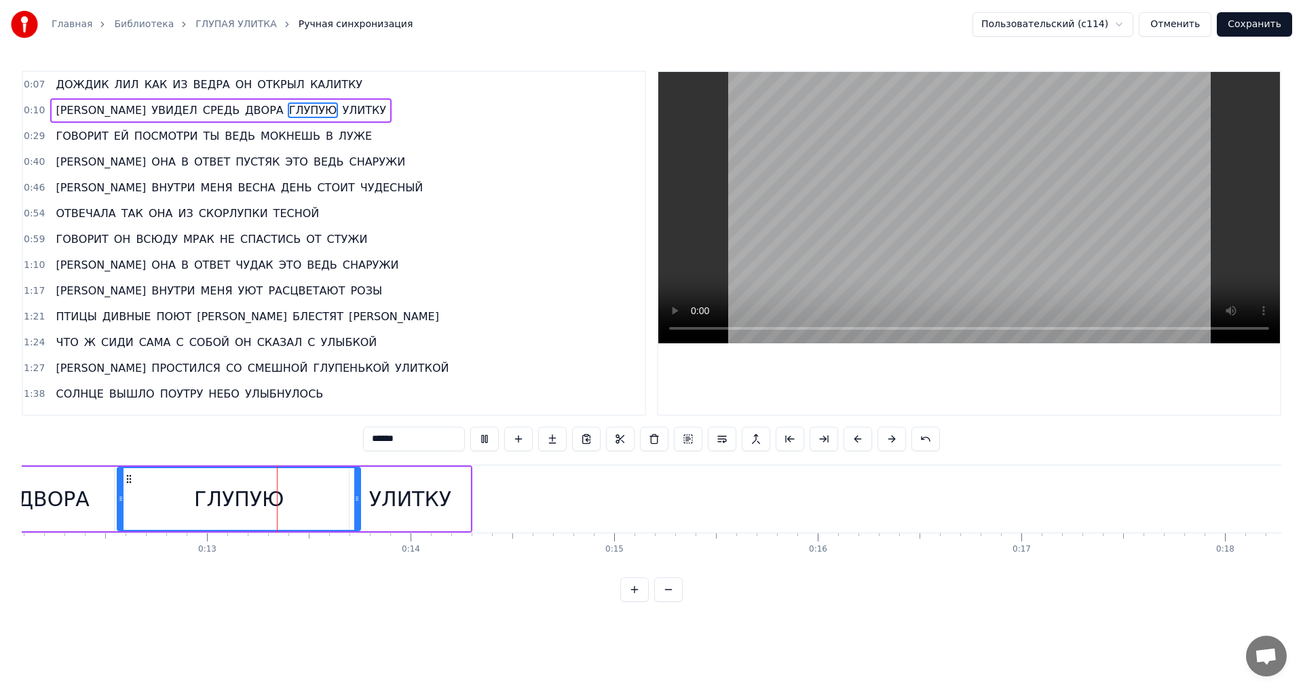
scroll to position [0, 2516]
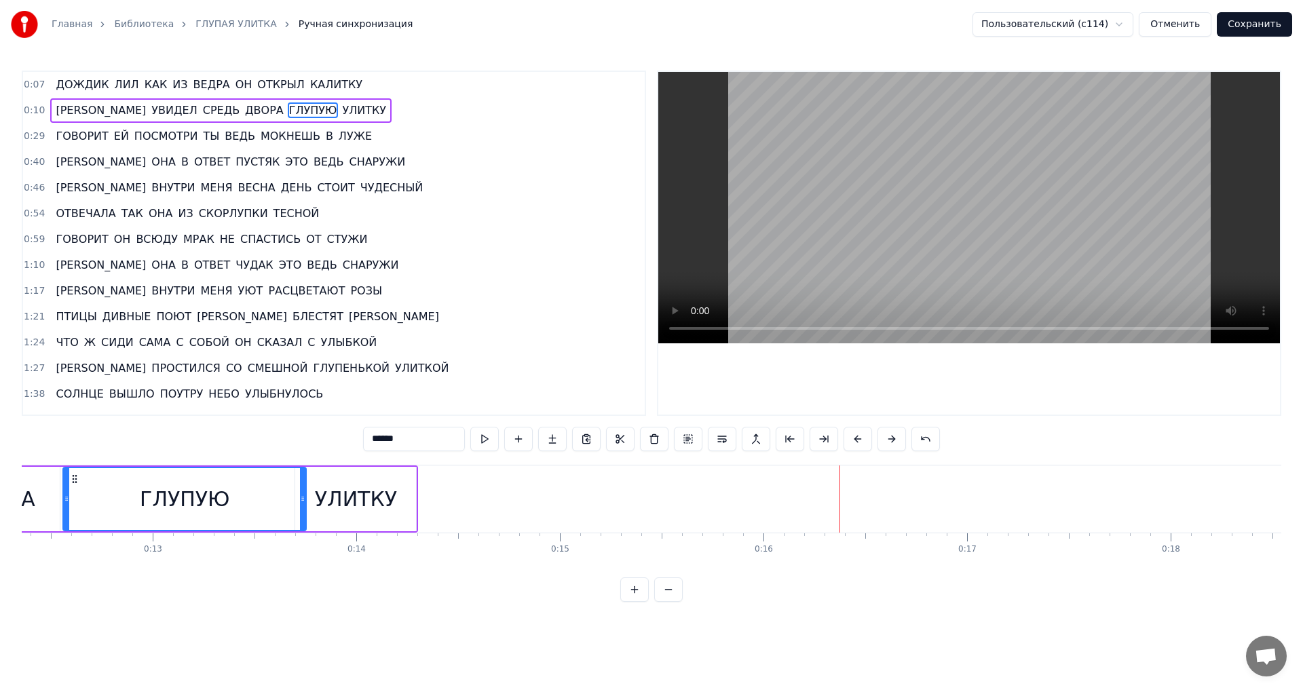
drag, startPoint x: 367, startPoint y: 493, endPoint x: 400, endPoint y: 494, distance: 32.6
click at [400, 494] on div "УЛИТКУ" at bounding box center [355, 499] width 121 height 64
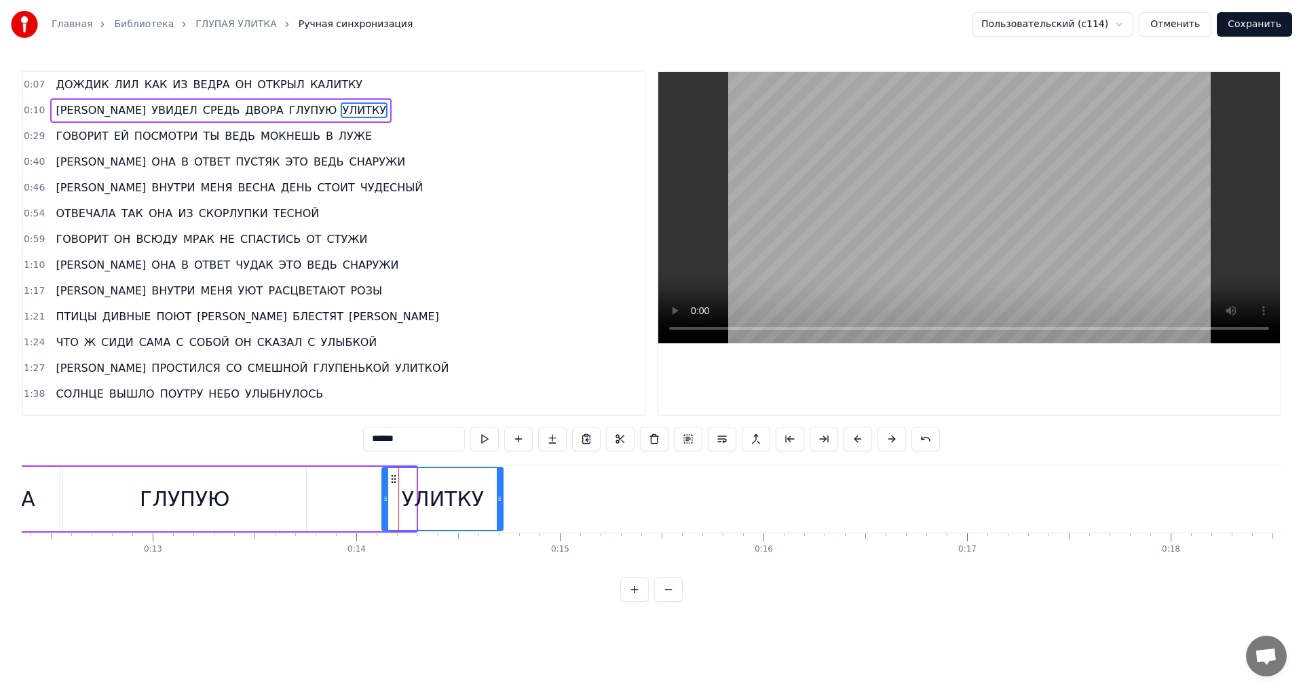
drag, startPoint x: 305, startPoint y: 479, endPoint x: 392, endPoint y: 493, distance: 88.0
click at [392, 493] on div "УЛИТКУ" at bounding box center [442, 499] width 119 height 62
click at [152, 492] on div "ГЛУПУЮ" at bounding box center [185, 499] width 90 height 31
type input "******"
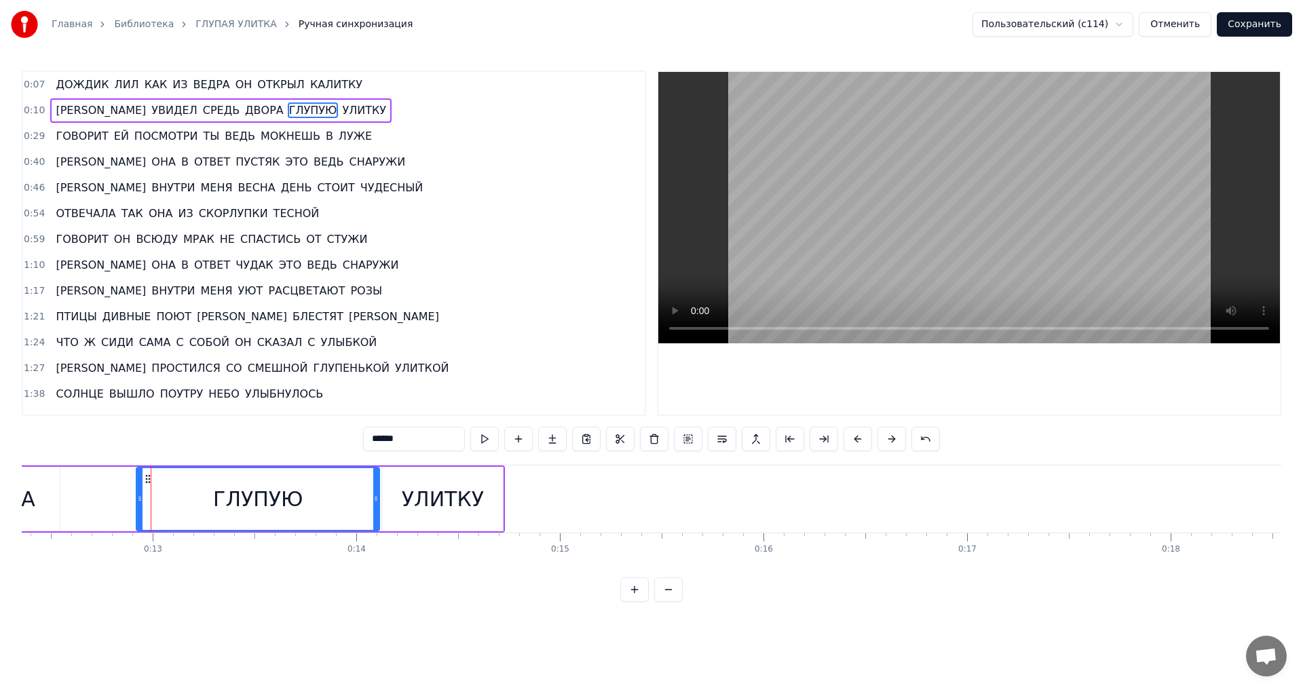
drag, startPoint x: 77, startPoint y: 478, endPoint x: 150, endPoint y: 478, distance: 73.3
click at [150, 478] on icon at bounding box center [148, 479] width 11 height 11
click at [1274, 23] on button "Сохранить" at bounding box center [1254, 24] width 75 height 24
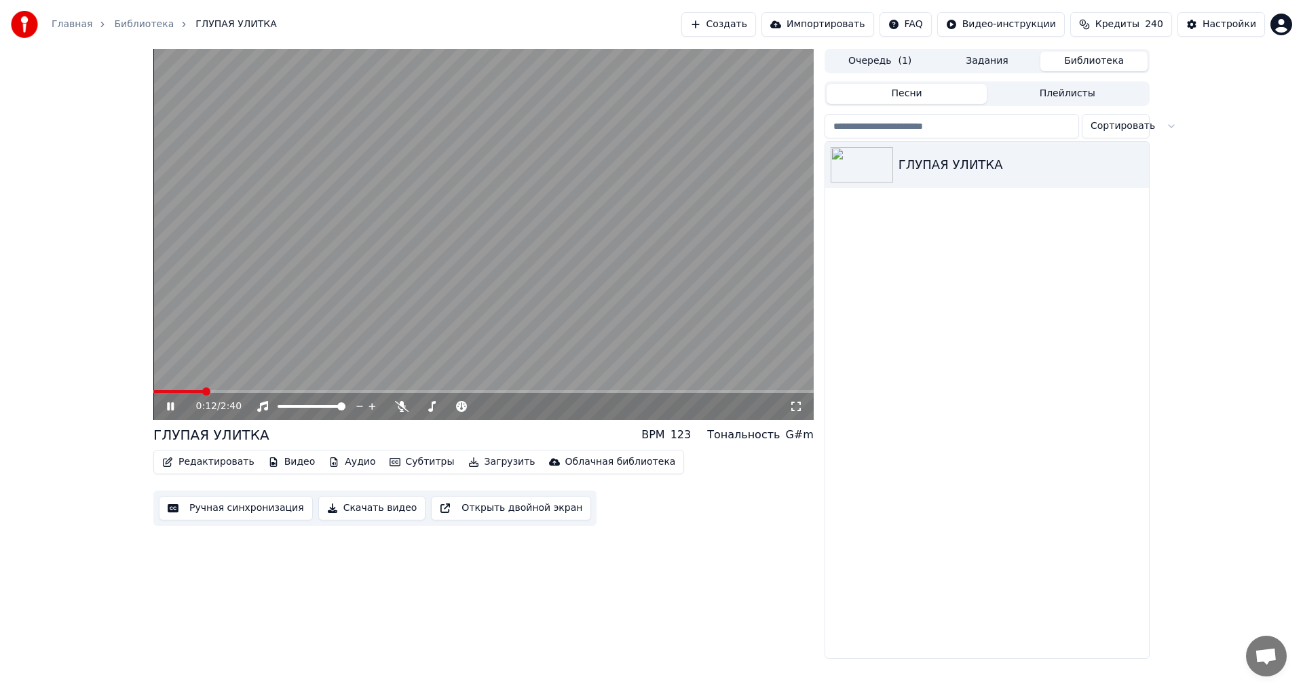
click at [169, 405] on icon at bounding box center [170, 406] width 7 height 8
click at [169, 405] on icon at bounding box center [170, 407] width 8 height 10
click at [169, 405] on icon at bounding box center [170, 406] width 7 height 8
